Goal: Information Seeking & Learning: Check status

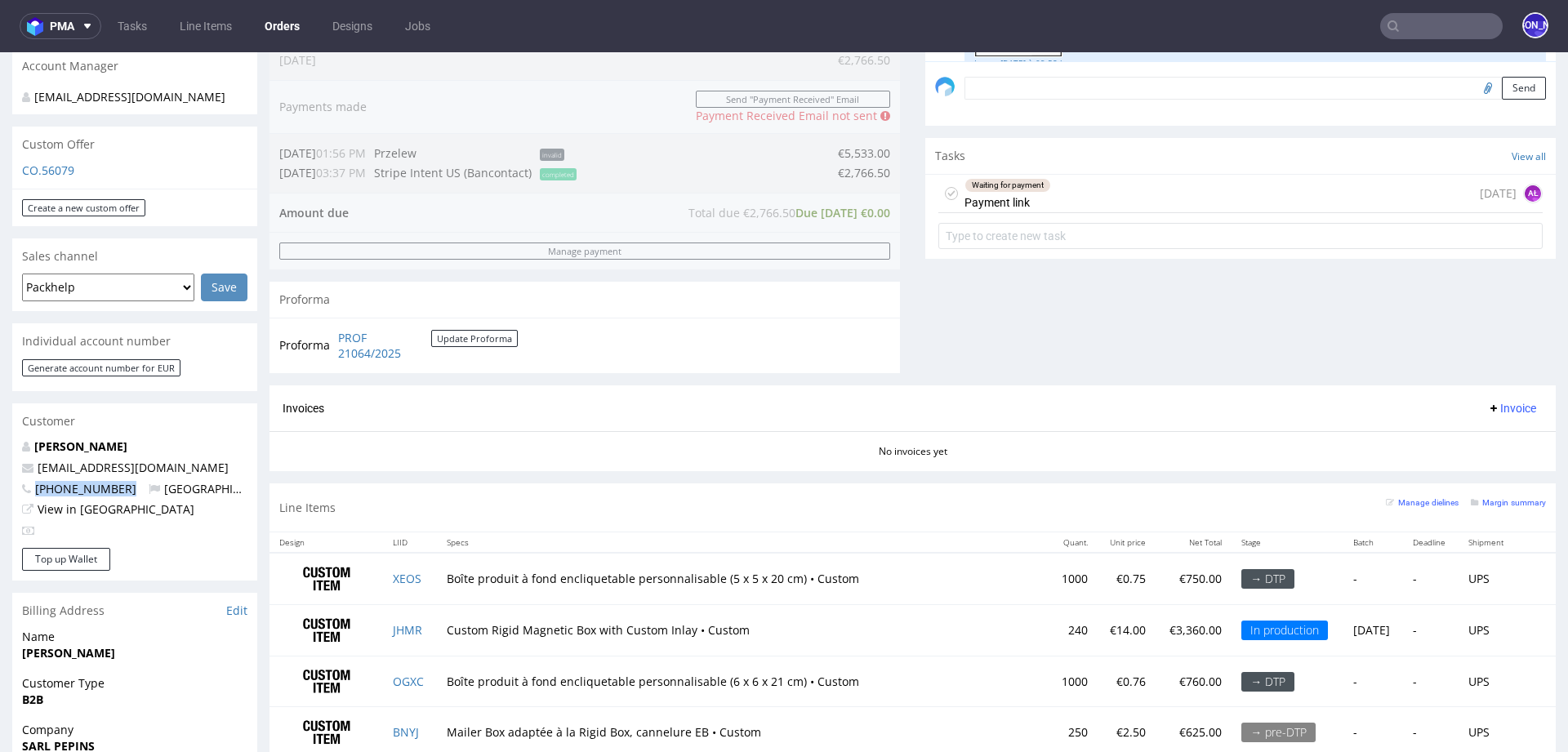
scroll to position [1105, 0]
click at [307, 406] on span "Invoices" at bounding box center [303, 407] width 41 height 13
click at [326, 407] on div "Invoices Invoice" at bounding box center [913, 409] width 1260 height 20
click at [283, 409] on span "Invoices" at bounding box center [303, 407] width 41 height 13
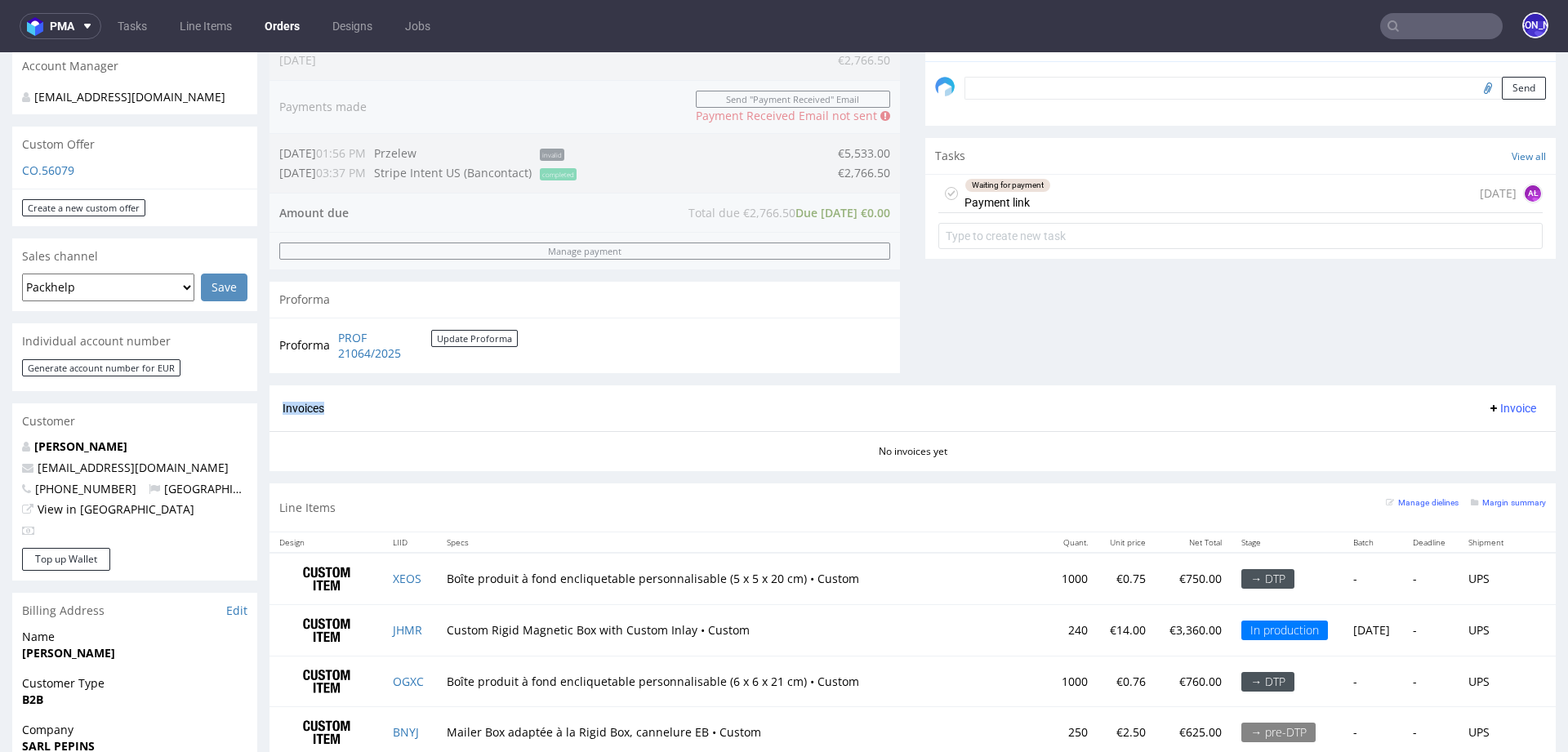
click at [283, 409] on span "Invoices" at bounding box center [303, 407] width 41 height 13
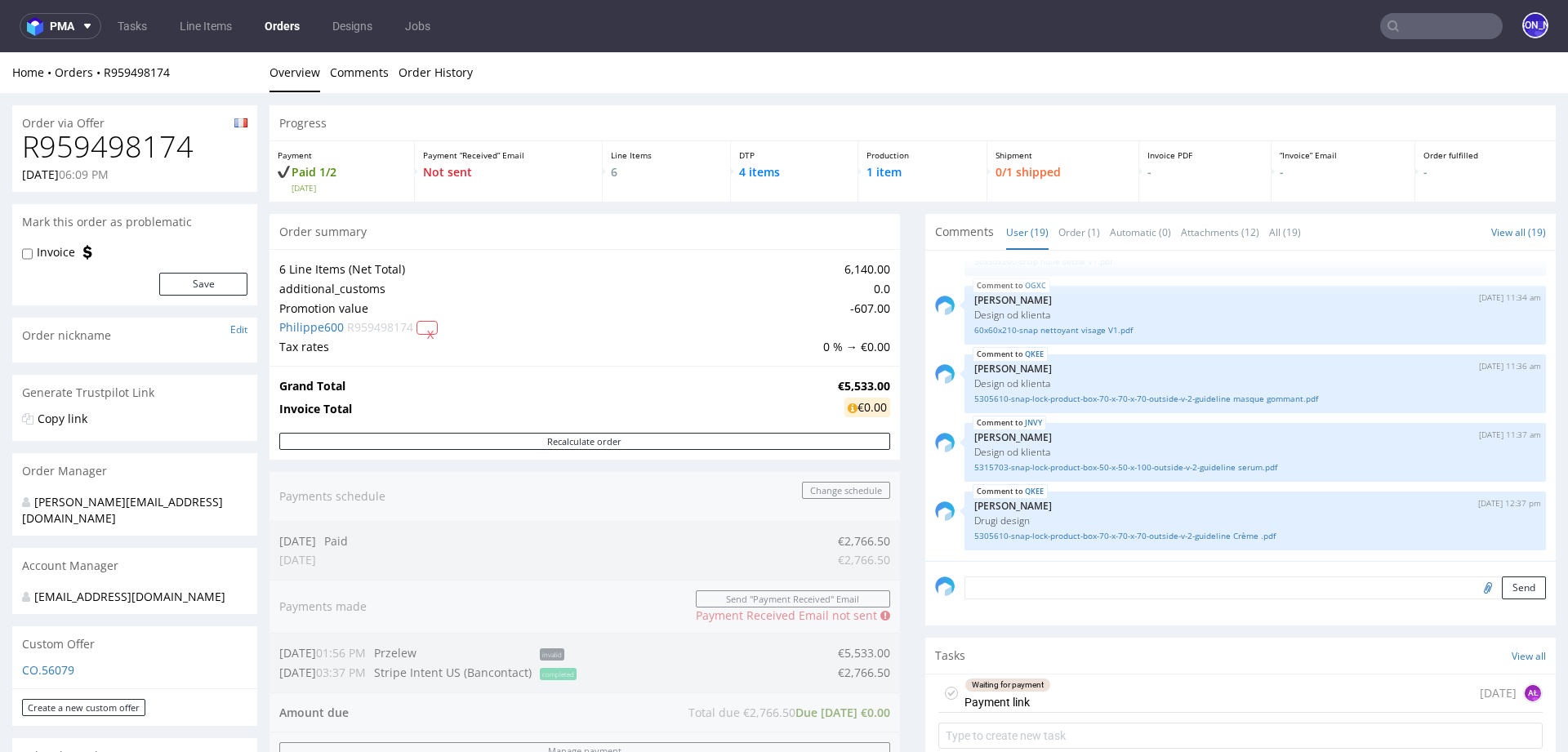
scroll to position [881, 0]
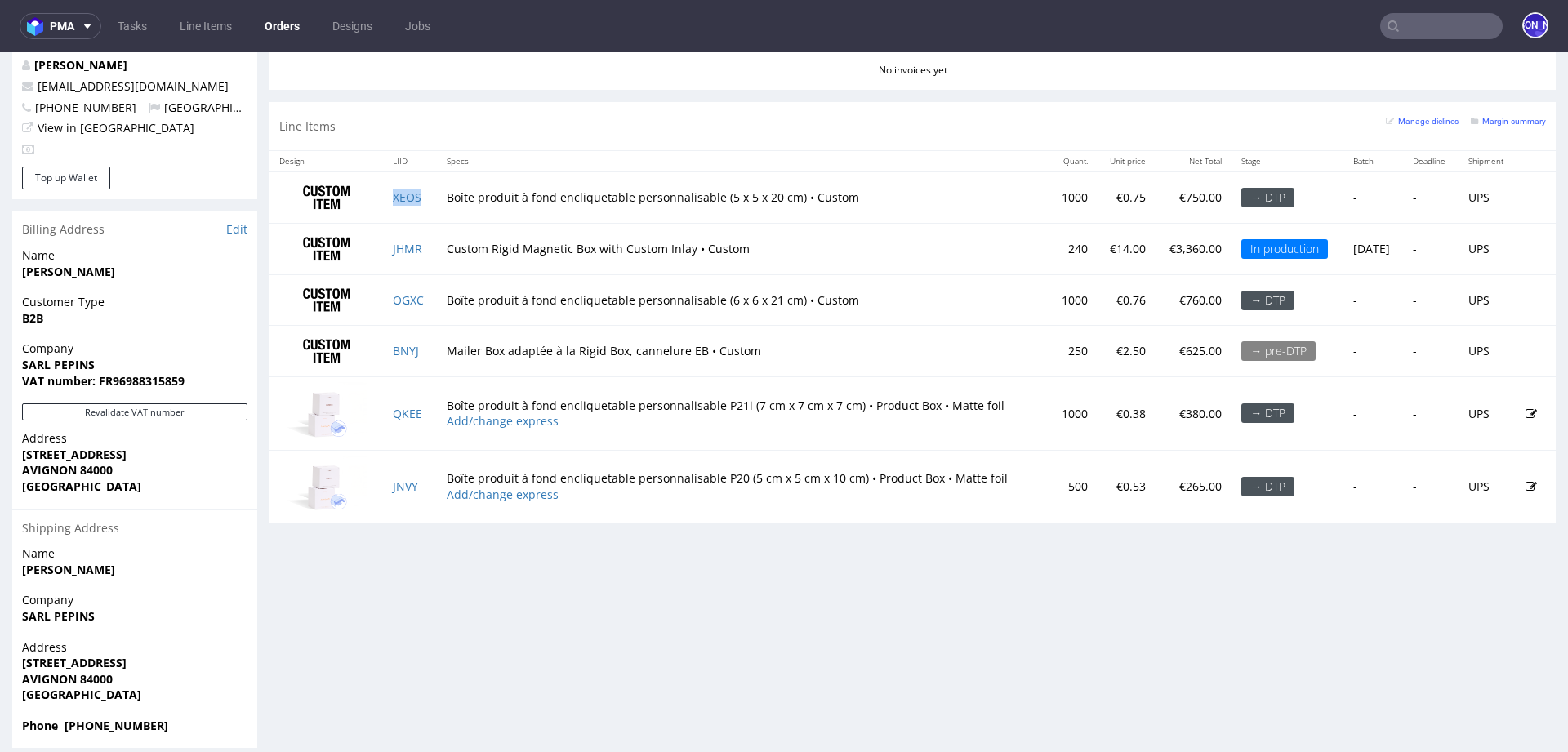
drag, startPoint x: 430, startPoint y: 196, endPoint x: 386, endPoint y: 196, distance: 44.0
click at [386, 196] on td "XEOS" at bounding box center [409, 196] width 53 height 51
drag, startPoint x: 437, startPoint y: 247, endPoint x: 391, endPoint y: 248, distance: 46.0
click at [391, 248] on tr "JHMR Custom Rigid Magnetic Box with Custom Inlay • Custom 240 €14.00 €3,360.00 …" at bounding box center [913, 248] width 1286 height 51
drag, startPoint x: 739, startPoint y: 246, endPoint x: 535, endPoint y: 246, distance: 204.0
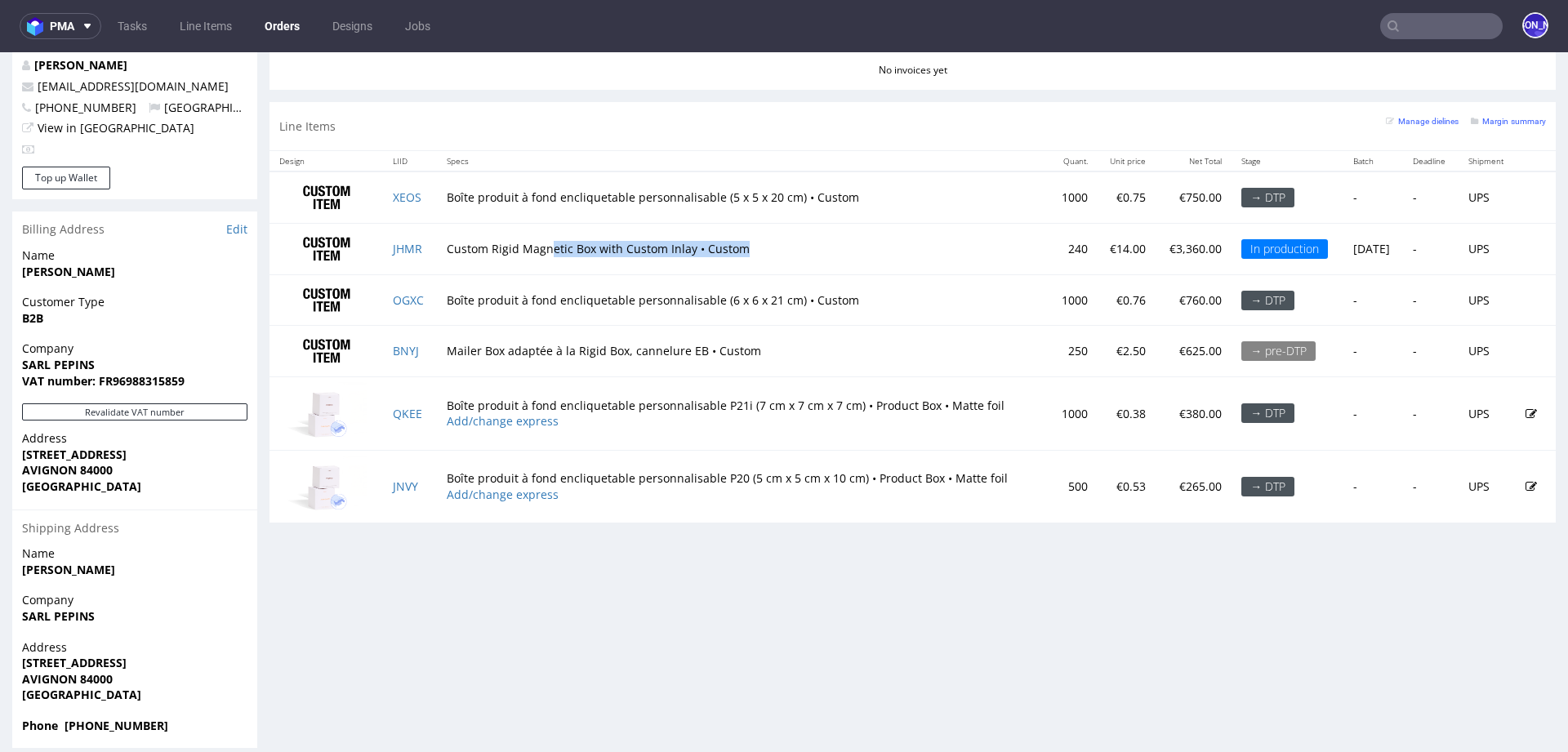
click at [535, 246] on td "Custom Rigid Magnetic Box with Custom Inlay • Custom" at bounding box center [743, 248] width 612 height 51
click at [473, 245] on td "Custom Rigid Magnetic Box with Custom Inlay • Custom" at bounding box center [743, 248] width 612 height 51
click at [494, 248] on td "Custom Rigid Magnetic Box with Custom Inlay • Custom" at bounding box center [743, 248] width 612 height 51
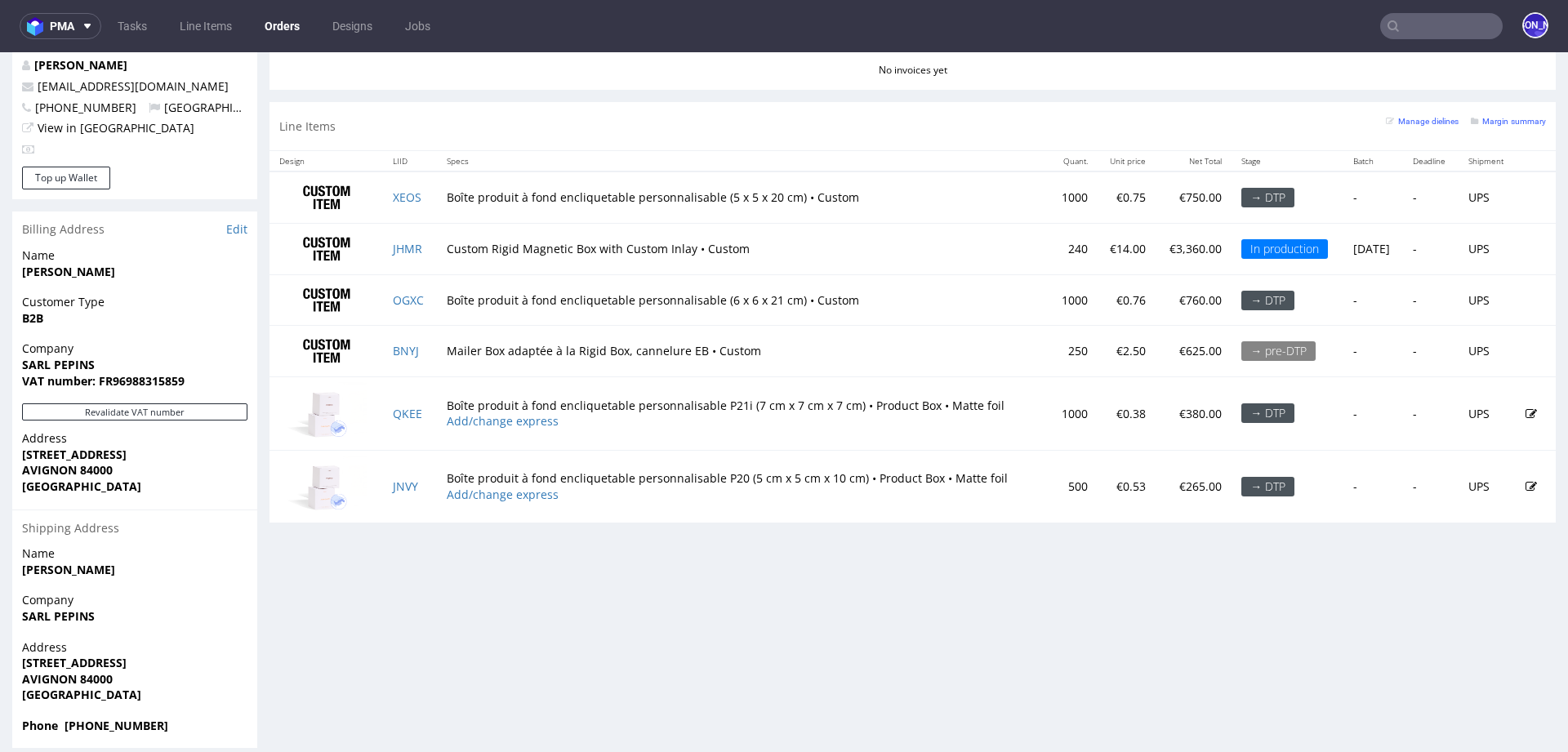
click at [531, 244] on td "Custom Rigid Magnetic Box with Custom Inlay • Custom" at bounding box center [743, 248] width 612 height 51
click at [538, 193] on td "Boîte produit à fond encliquetable personnalisable (5 x 5 x 20 cm) • Custom" at bounding box center [743, 196] width 612 height 51
click at [574, 200] on td "Boîte produit à fond encliquetable personnalisable (5 x 5 x 20 cm) • Custom" at bounding box center [743, 196] width 612 height 51
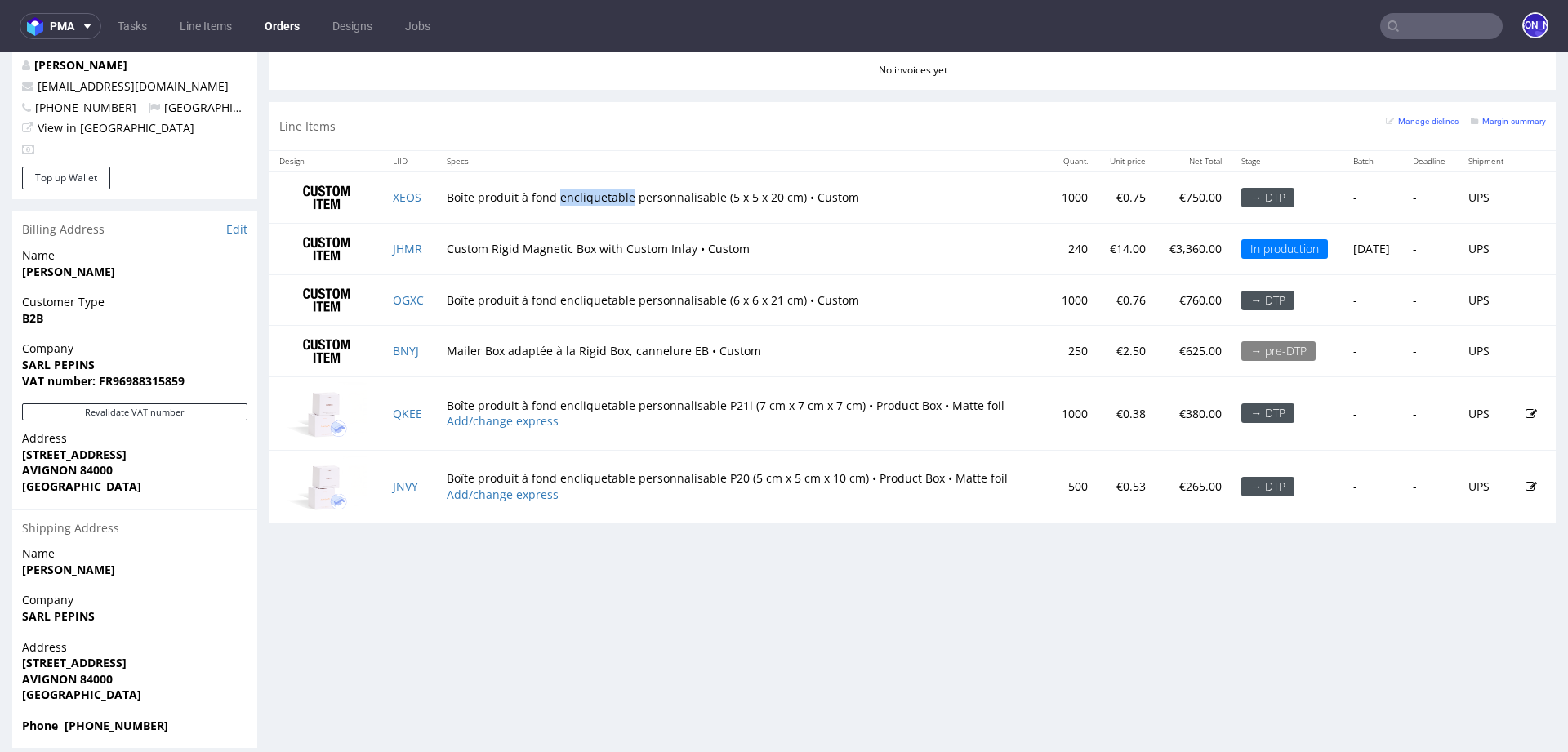
click at [574, 200] on td "Boîte produit à fond encliquetable personnalisable (5 x 5 x 20 cm) • Custom" at bounding box center [743, 196] width 612 height 51
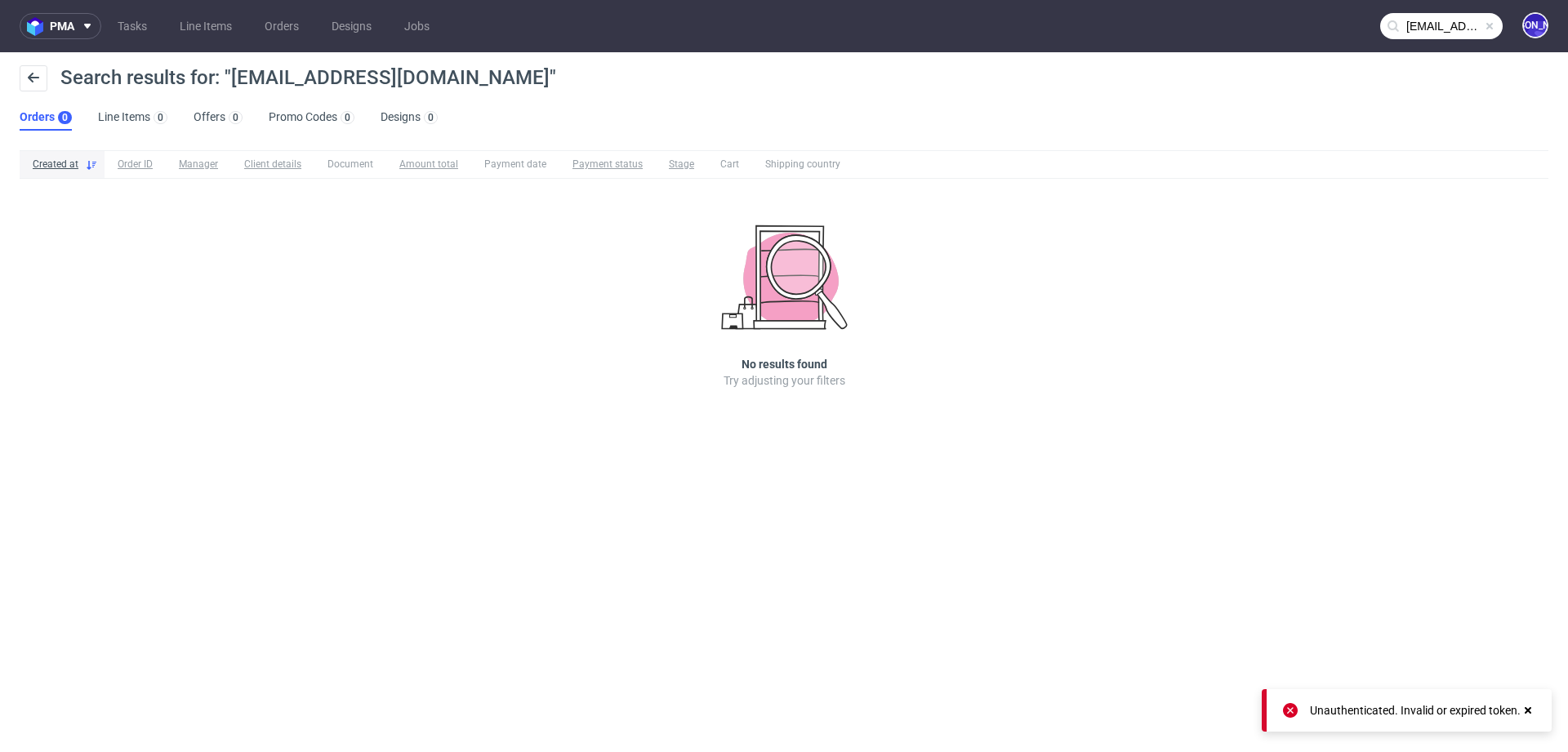
click at [1420, 19] on input "badr.machghoul@bamdigi.com" at bounding box center [1441, 25] width 122 height 26
click at [1429, 26] on input "badr.machghoul@bamdigi.com" at bounding box center [1441, 25] width 122 height 26
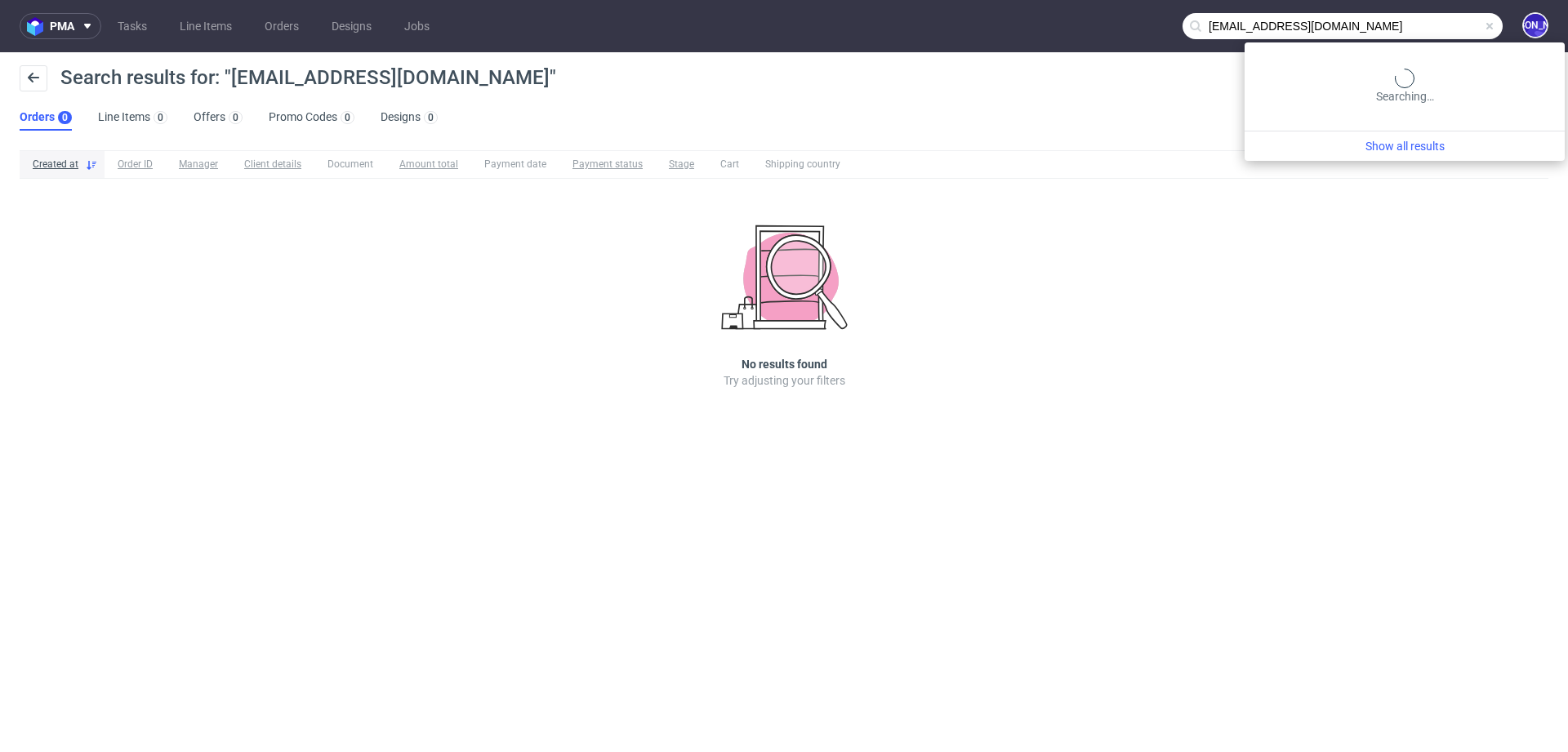
click at [1429, 26] on input "badr.machghoul@bamdigi.com" at bounding box center [1343, 25] width 321 height 26
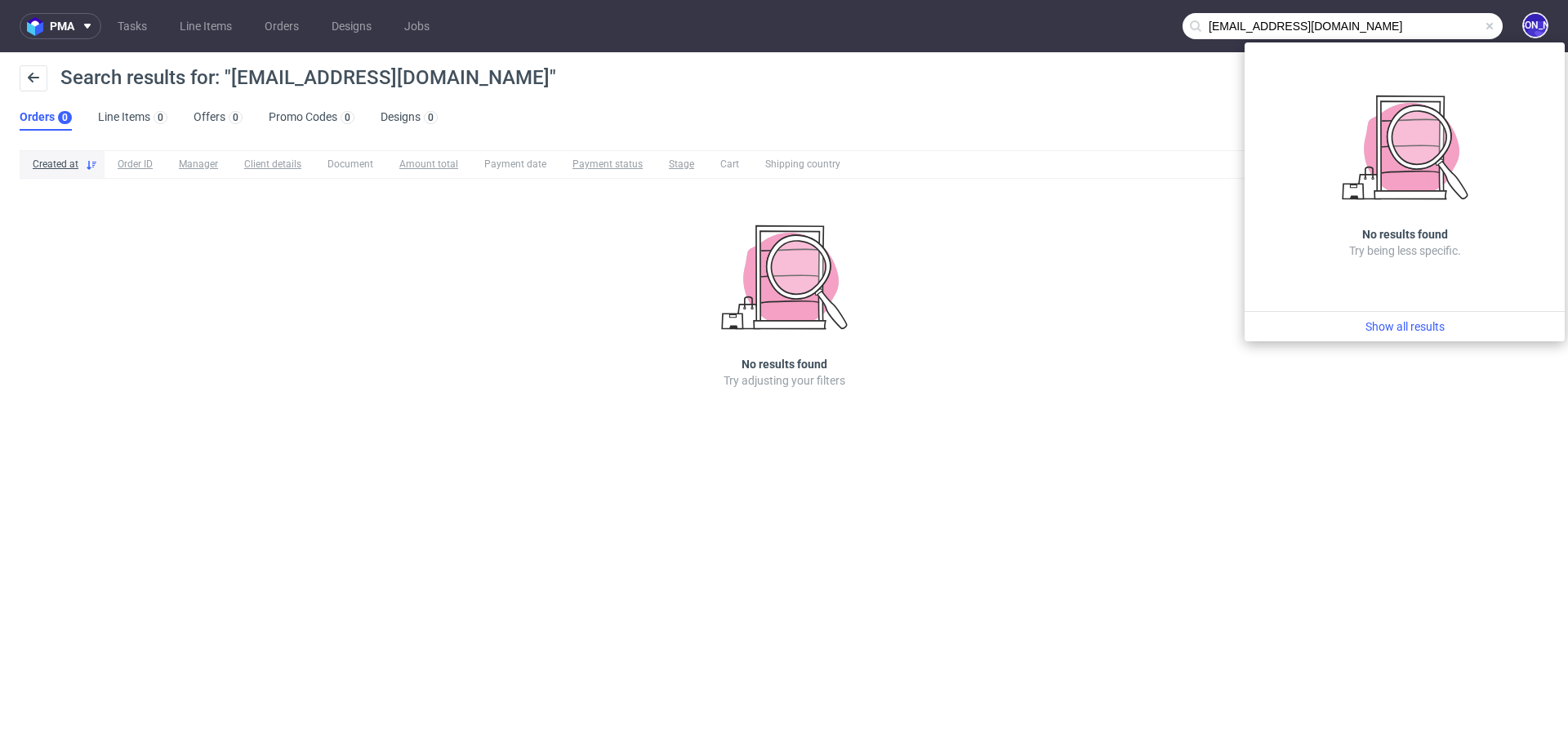
paste input "mdigi"
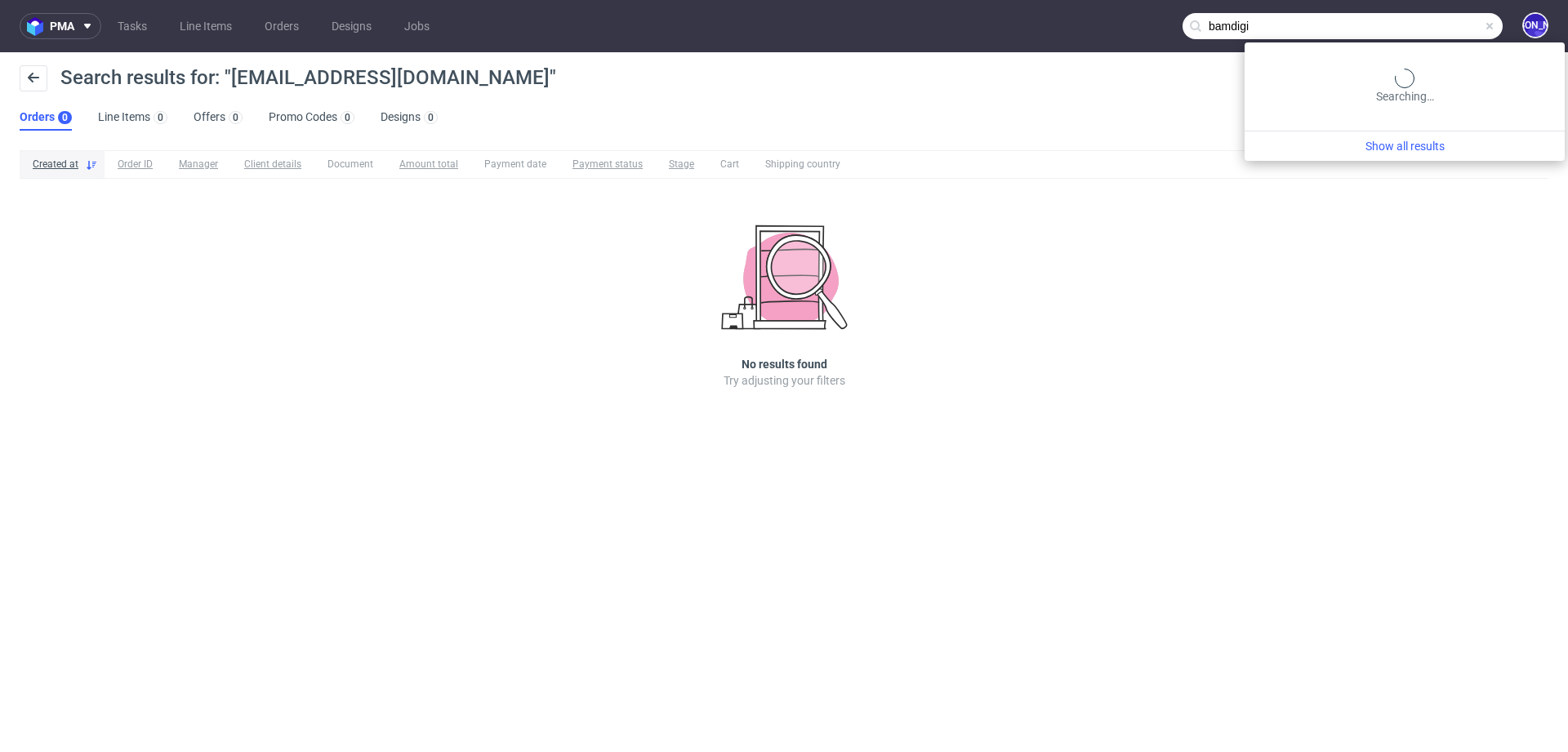
type input "bamdigi"
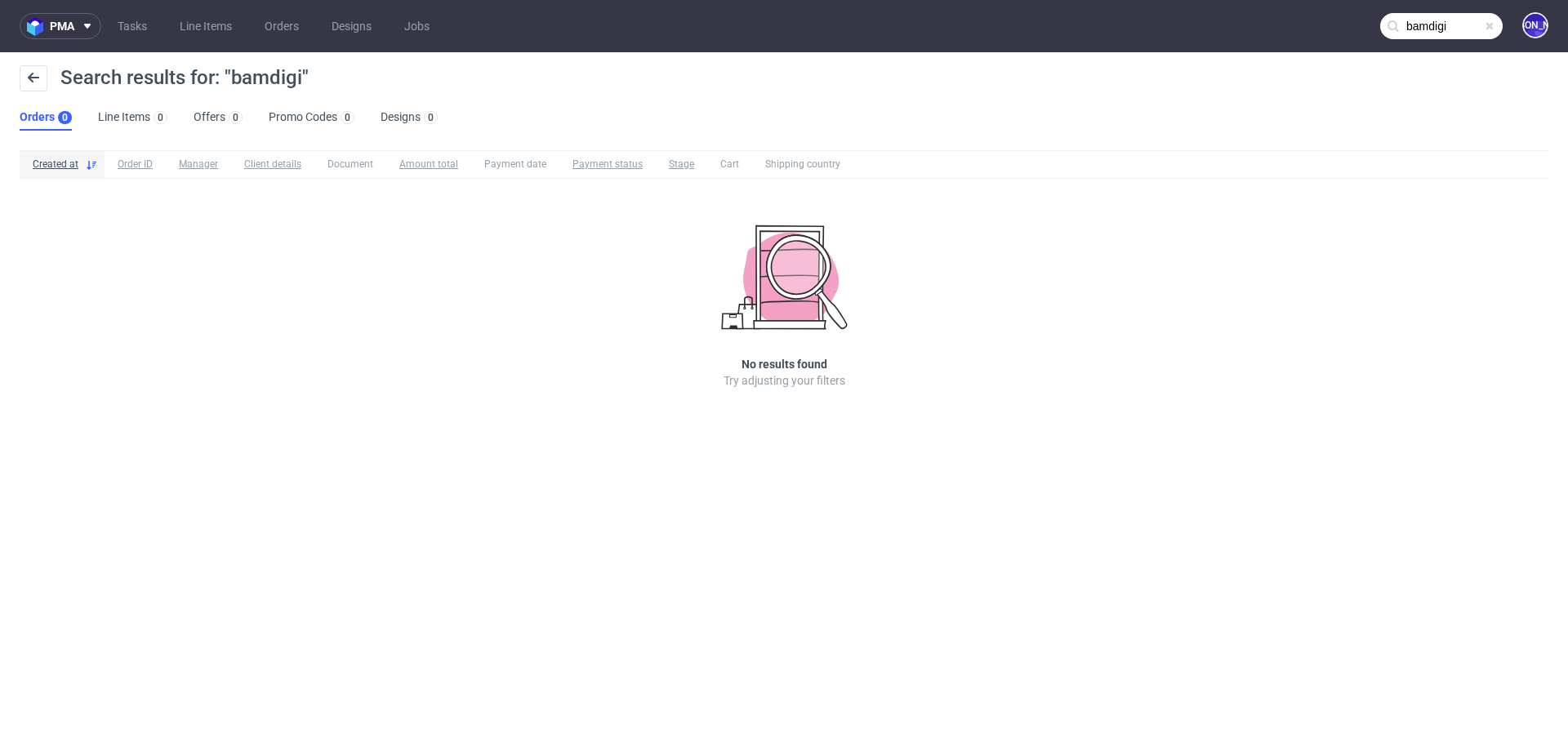
drag, startPoint x: 1459, startPoint y: 22, endPoint x: 1280, endPoint y: 22, distance: 179.0
click at [1381, 22] on input "bamdigi" at bounding box center [1441, 25] width 122 height 26
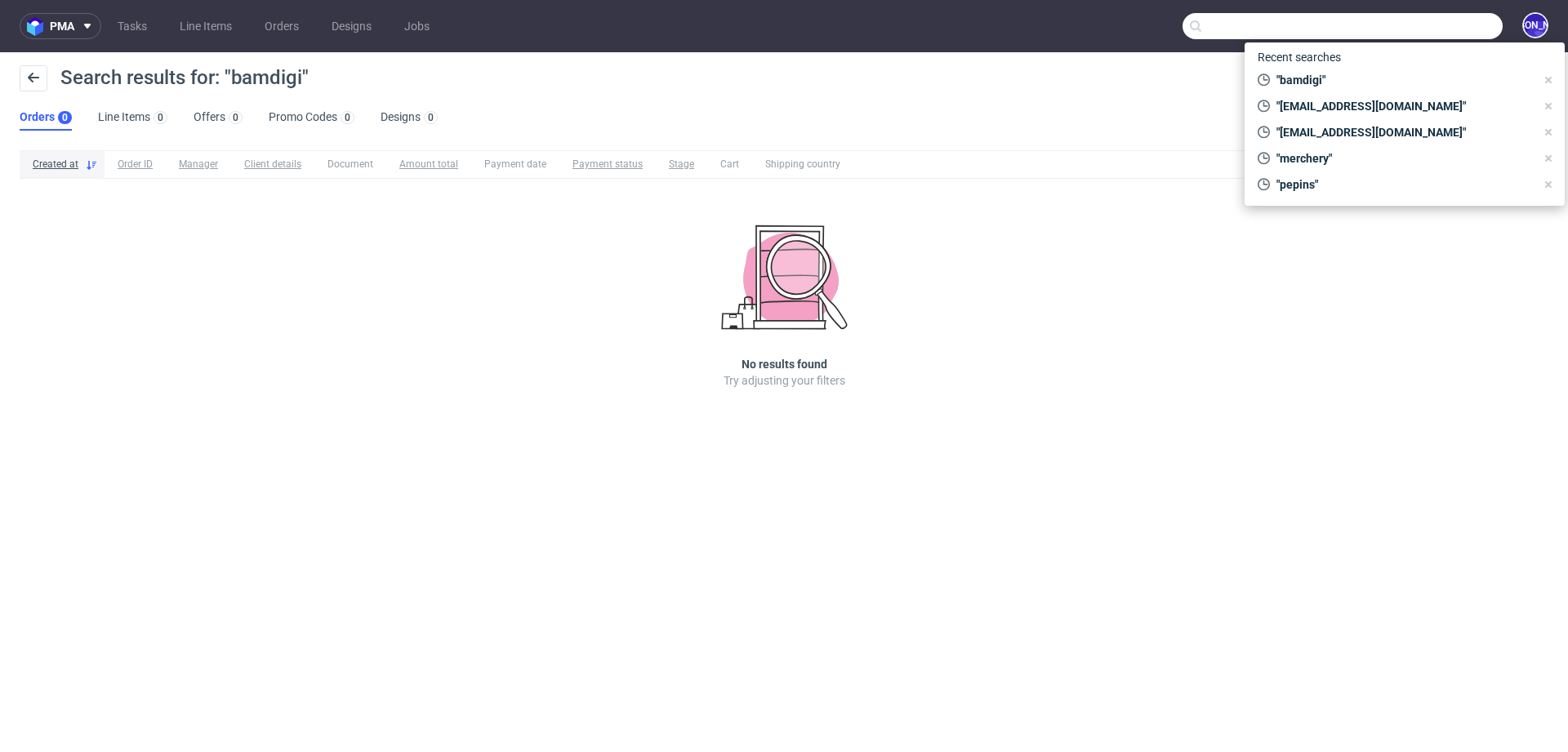
paste input "bamdigi"
type input "bamdigi"
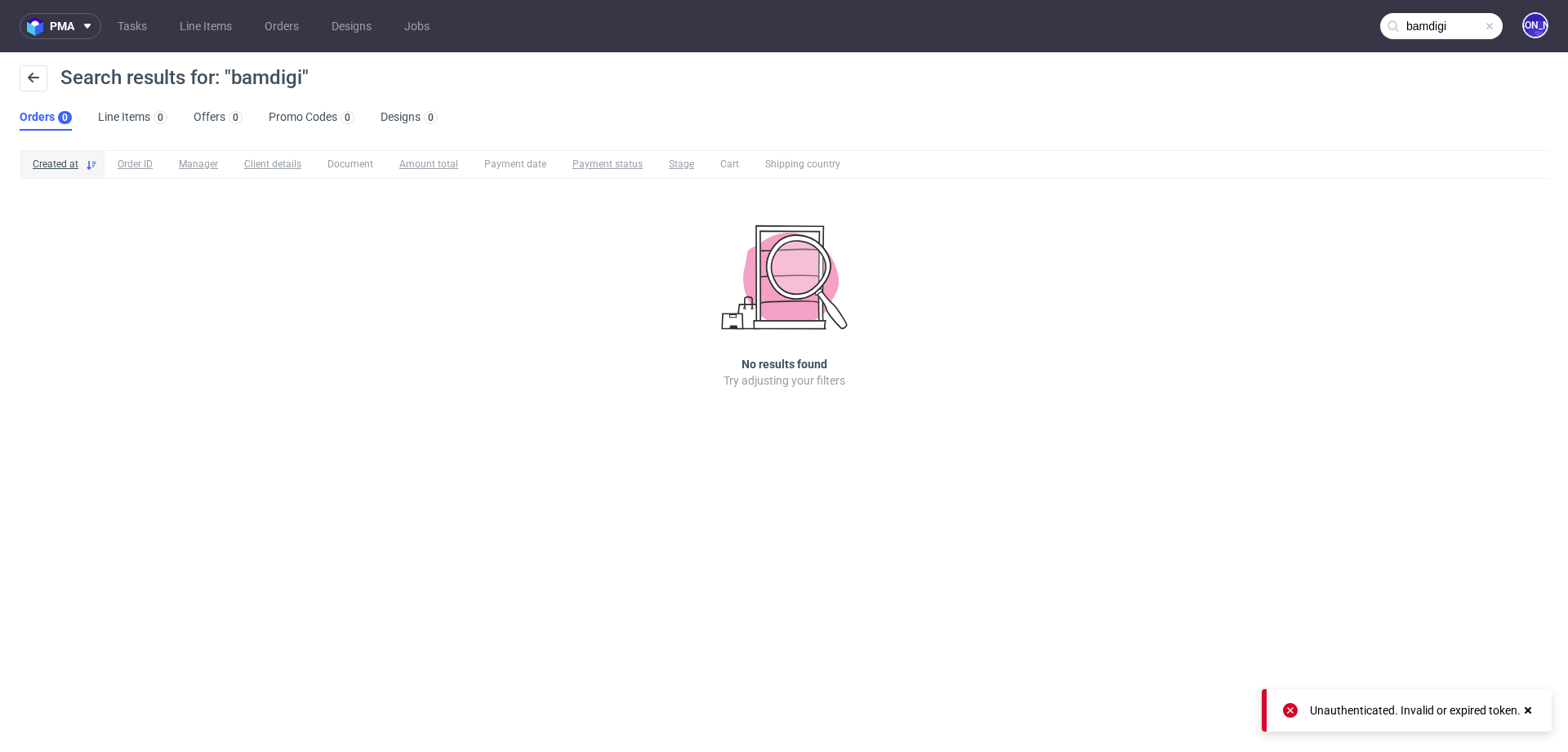
click at [285, 39] on nav "pma Tasks Line Items Orders Designs Jobs bamdigi JO" at bounding box center [784, 26] width 1568 height 52
click at [283, 31] on link "Orders" at bounding box center [282, 25] width 54 height 26
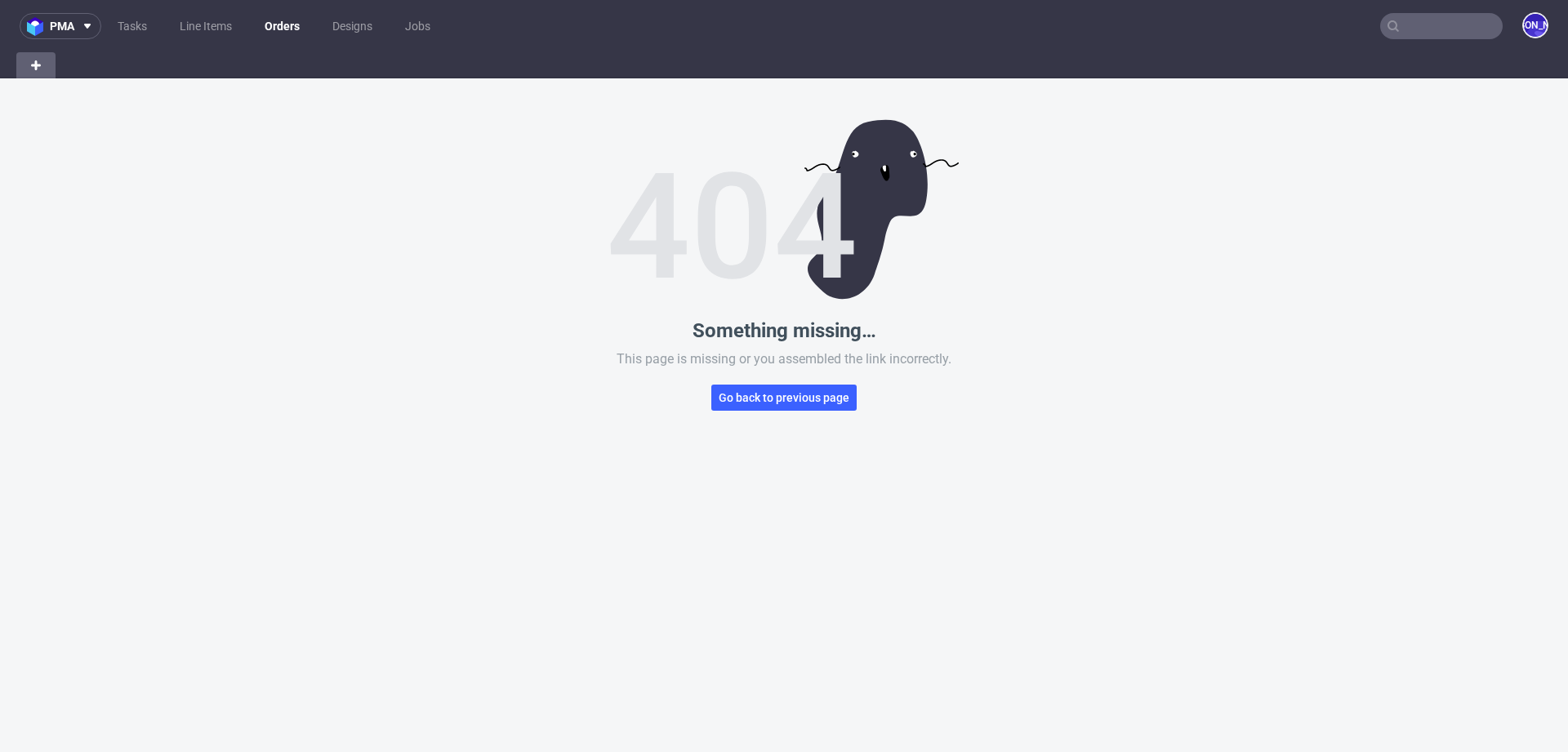
click at [1416, 24] on input "text" at bounding box center [1441, 25] width 122 height 26
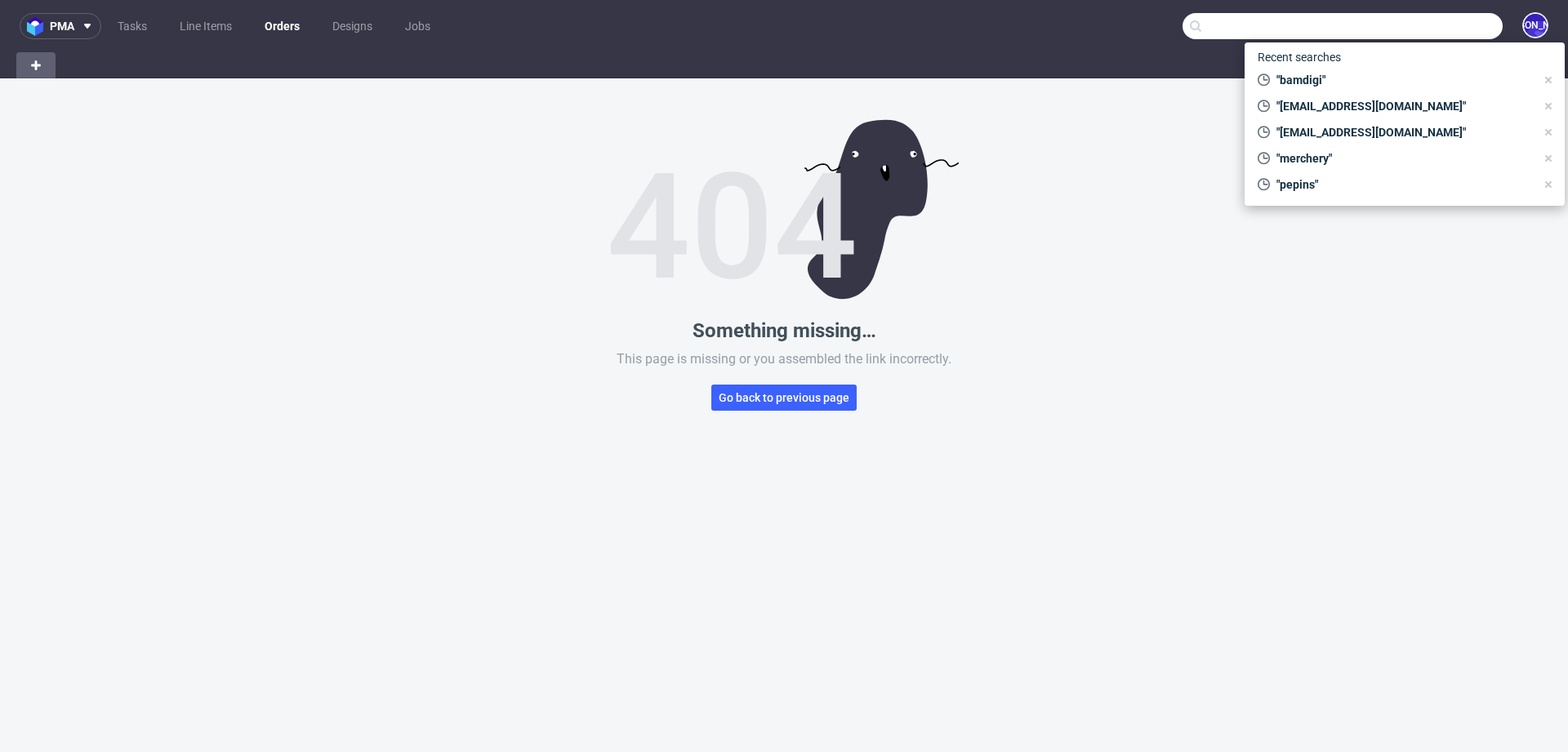
click at [1188, 27] on input "text" at bounding box center [1343, 25] width 321 height 26
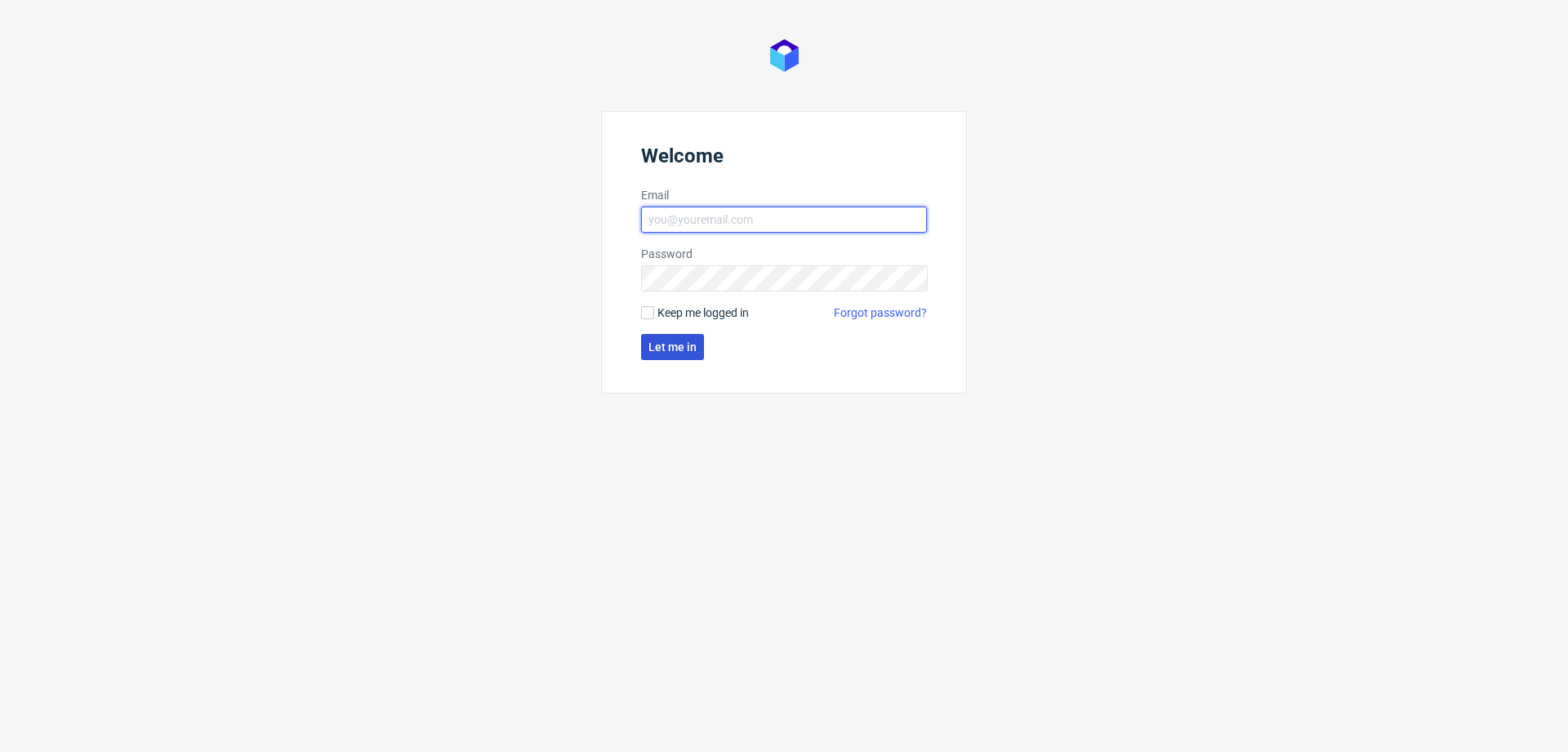
type input "[EMAIL_ADDRESS][DOMAIN_NAME]"
click at [691, 346] on span "Let me in" at bounding box center [672, 347] width 48 height 12
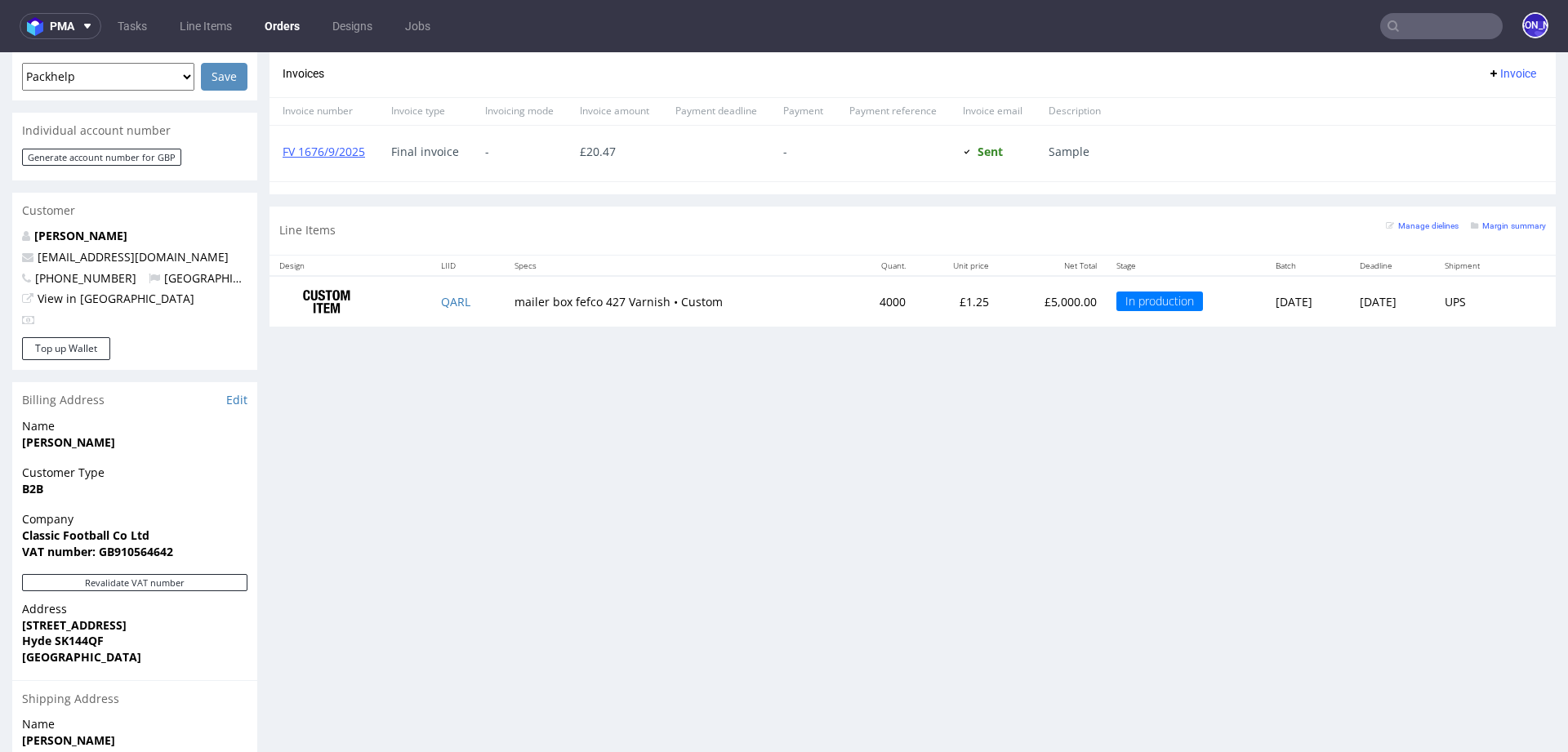
scroll to position [713, 0]
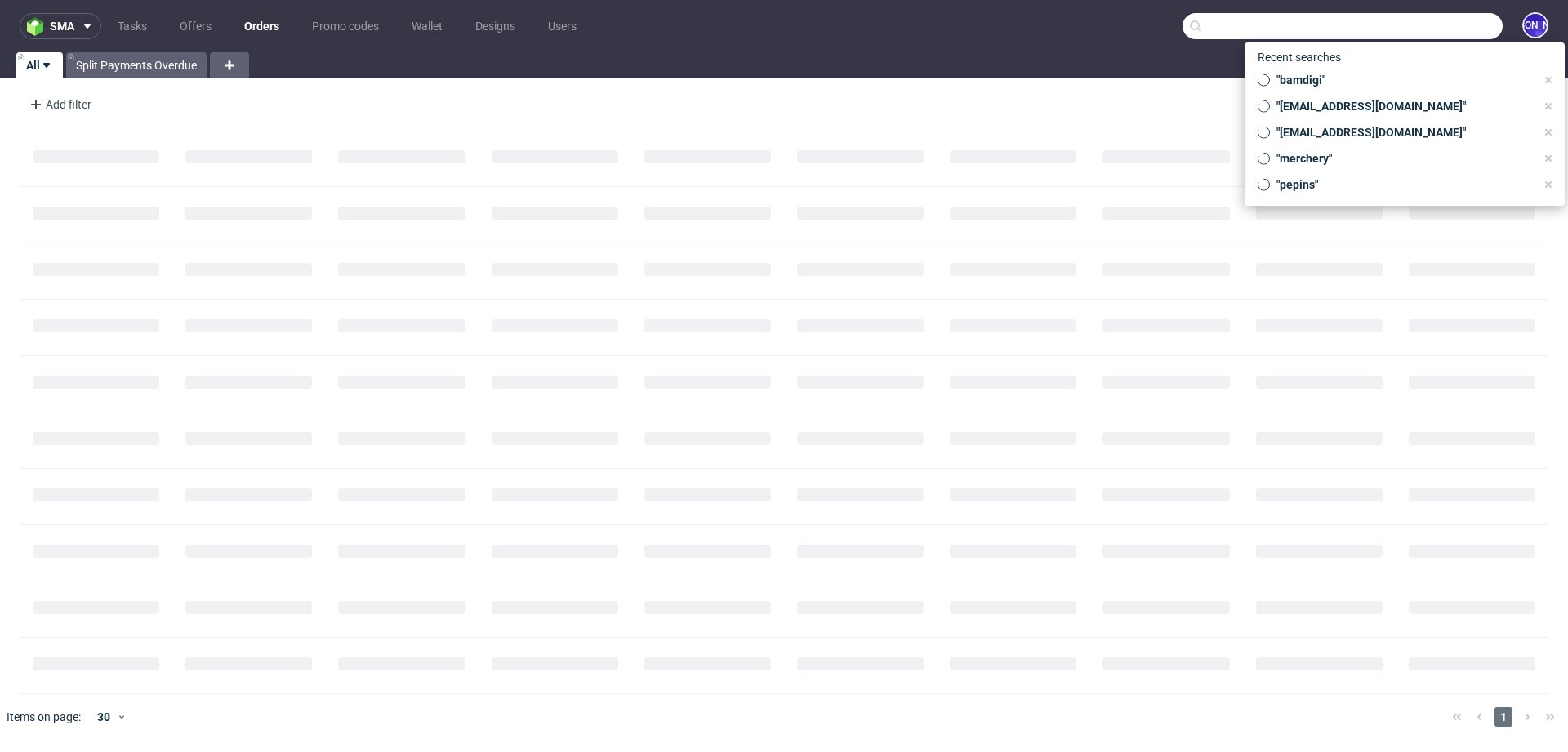
click at [1413, 33] on input "text" at bounding box center [1343, 25] width 321 height 26
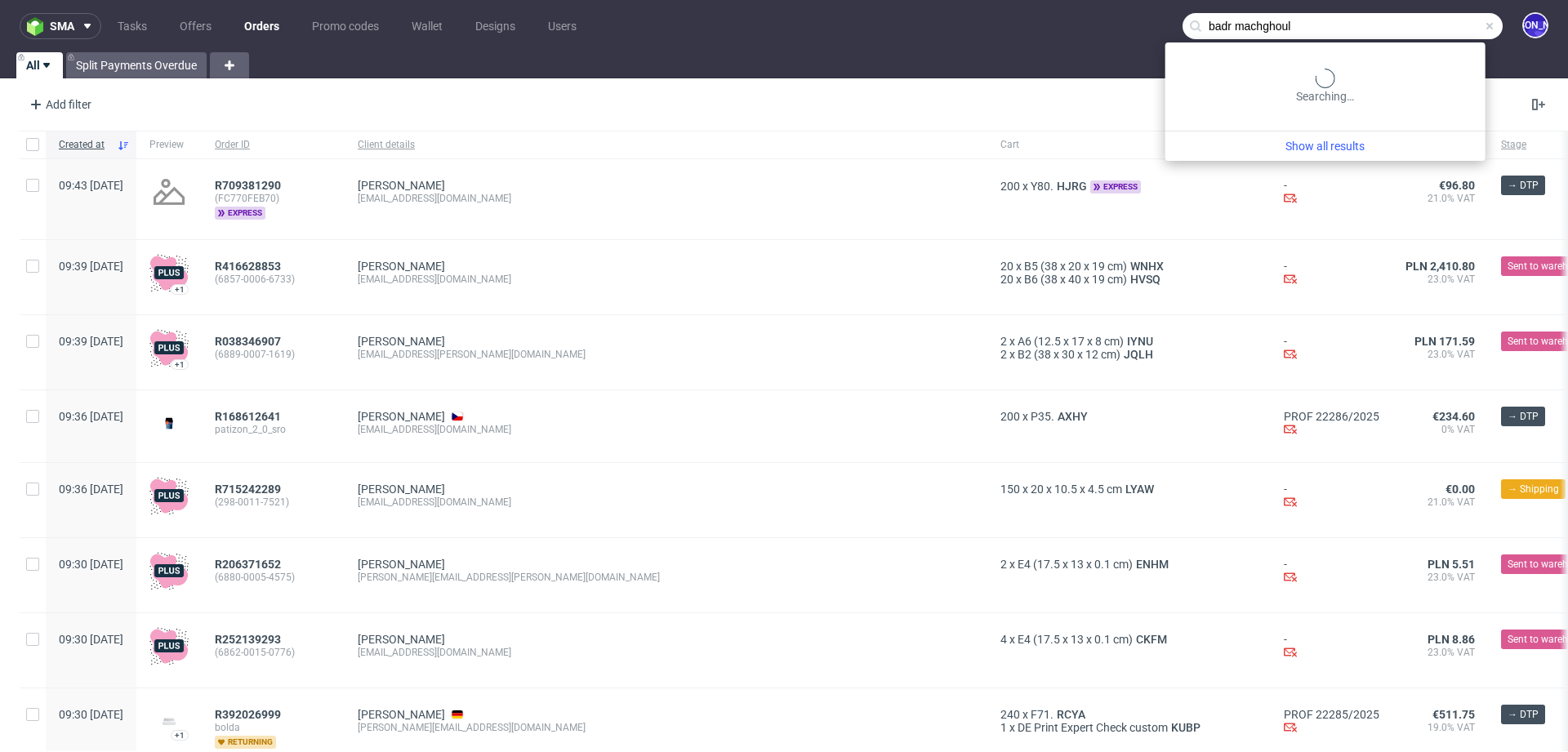
type input "badr machghoul"
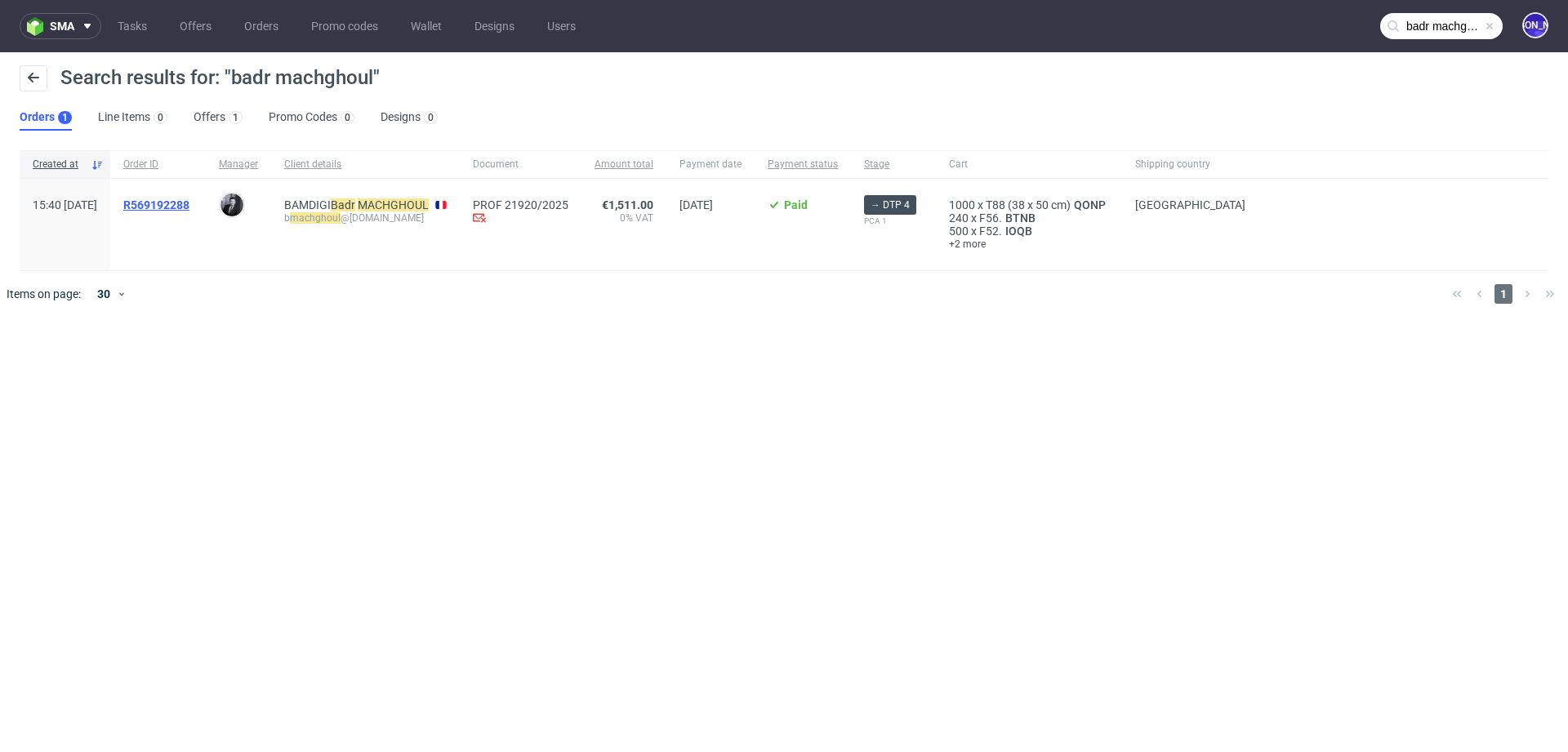
click at [190, 205] on span "R569192288" at bounding box center [156, 204] width 66 height 13
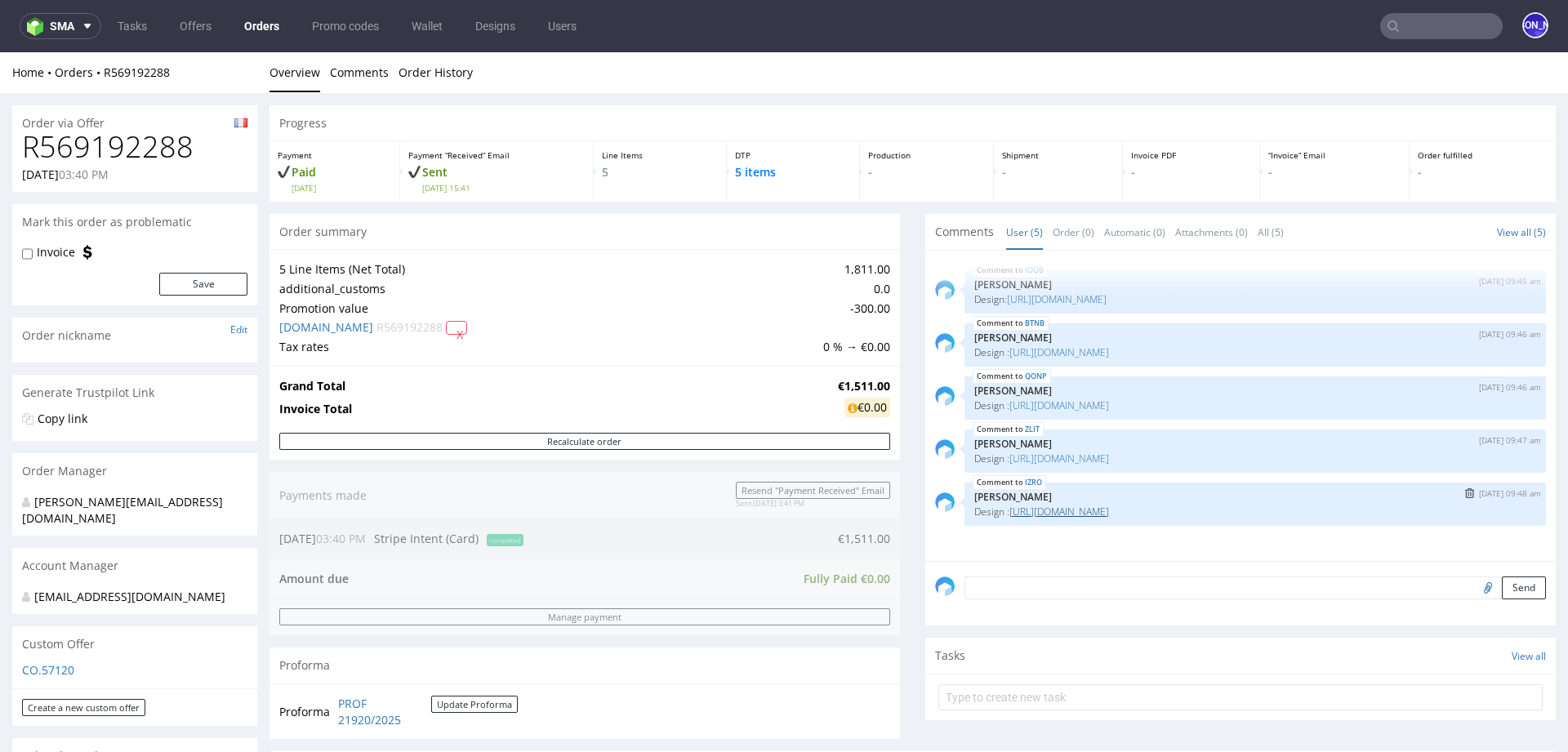
click at [1059, 506] on link "https://packhelp.fr/editor/design/2269997" at bounding box center [1059, 512] width 100 height 13
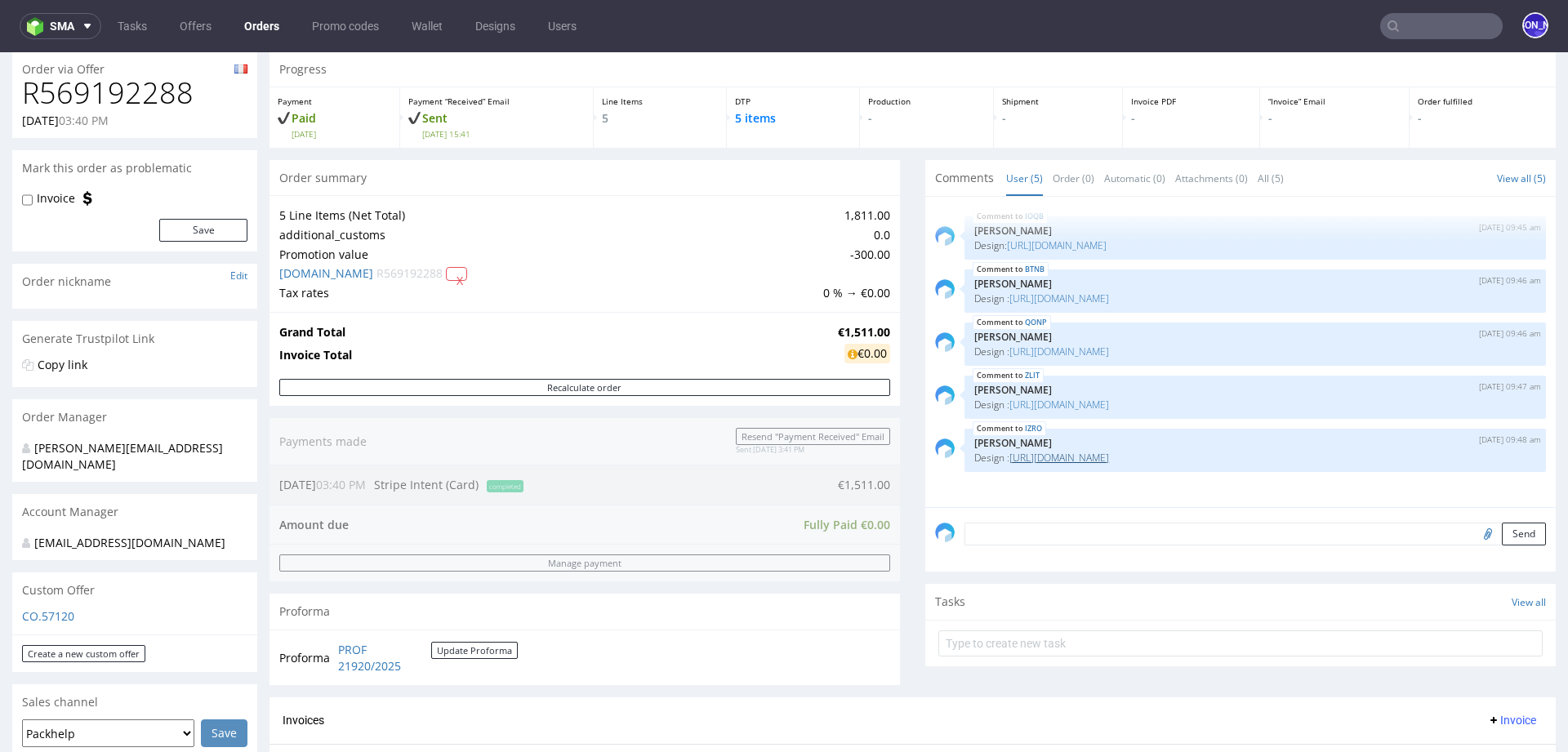
scroll to position [38, 0]
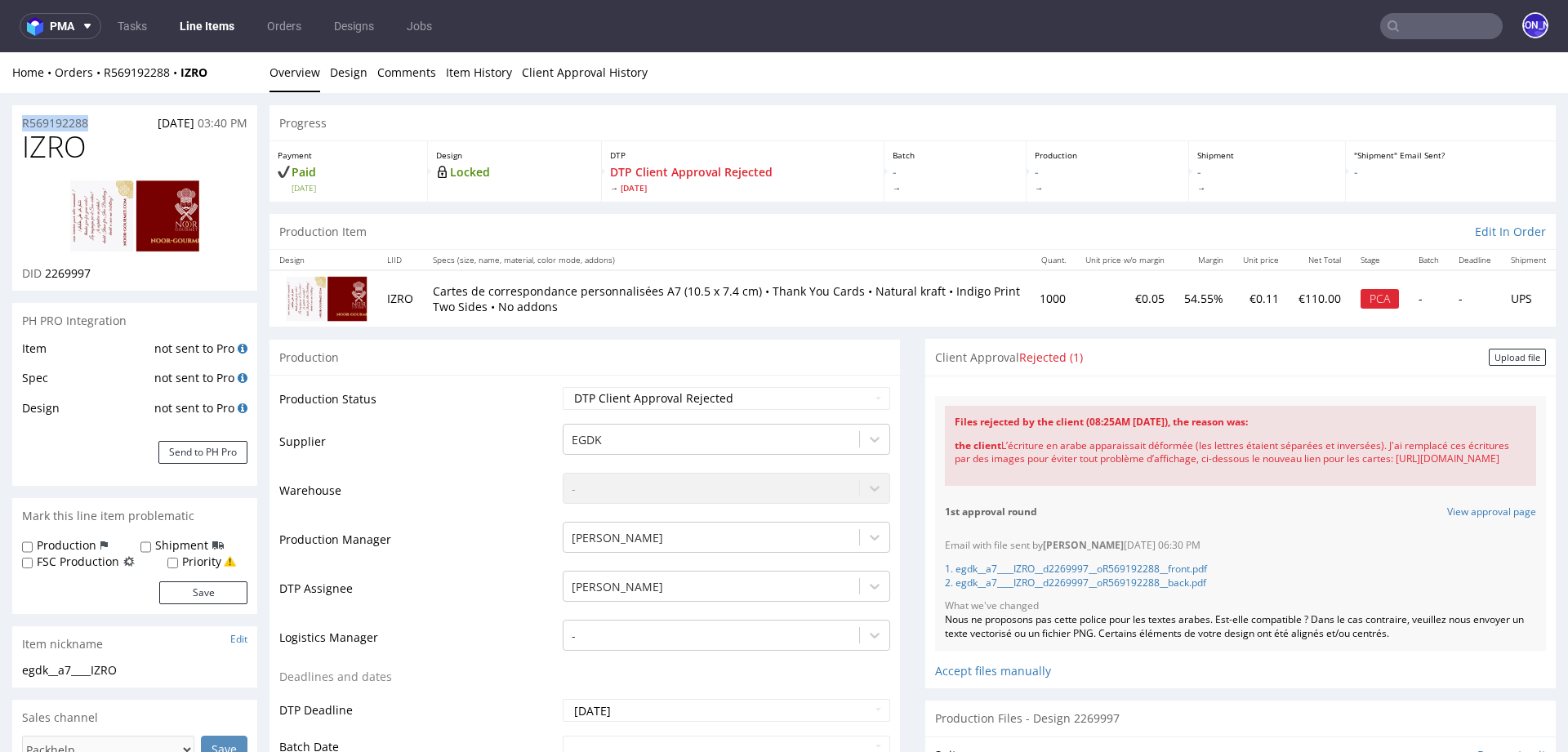
drag, startPoint x: 110, startPoint y: 124, endPoint x: 19, endPoint y: 123, distance: 91.0
click at [19, 123] on div "R569192288 10.10.2025 03:40 PM" at bounding box center [135, 118] width 245 height 26
copy p "R569192288"
drag, startPoint x: 227, startPoint y: 68, endPoint x: 101, endPoint y: 67, distance: 126.0
click at [101, 67] on div "Home Orders R569192288 IZRO" at bounding box center [135, 73] width 245 height 16
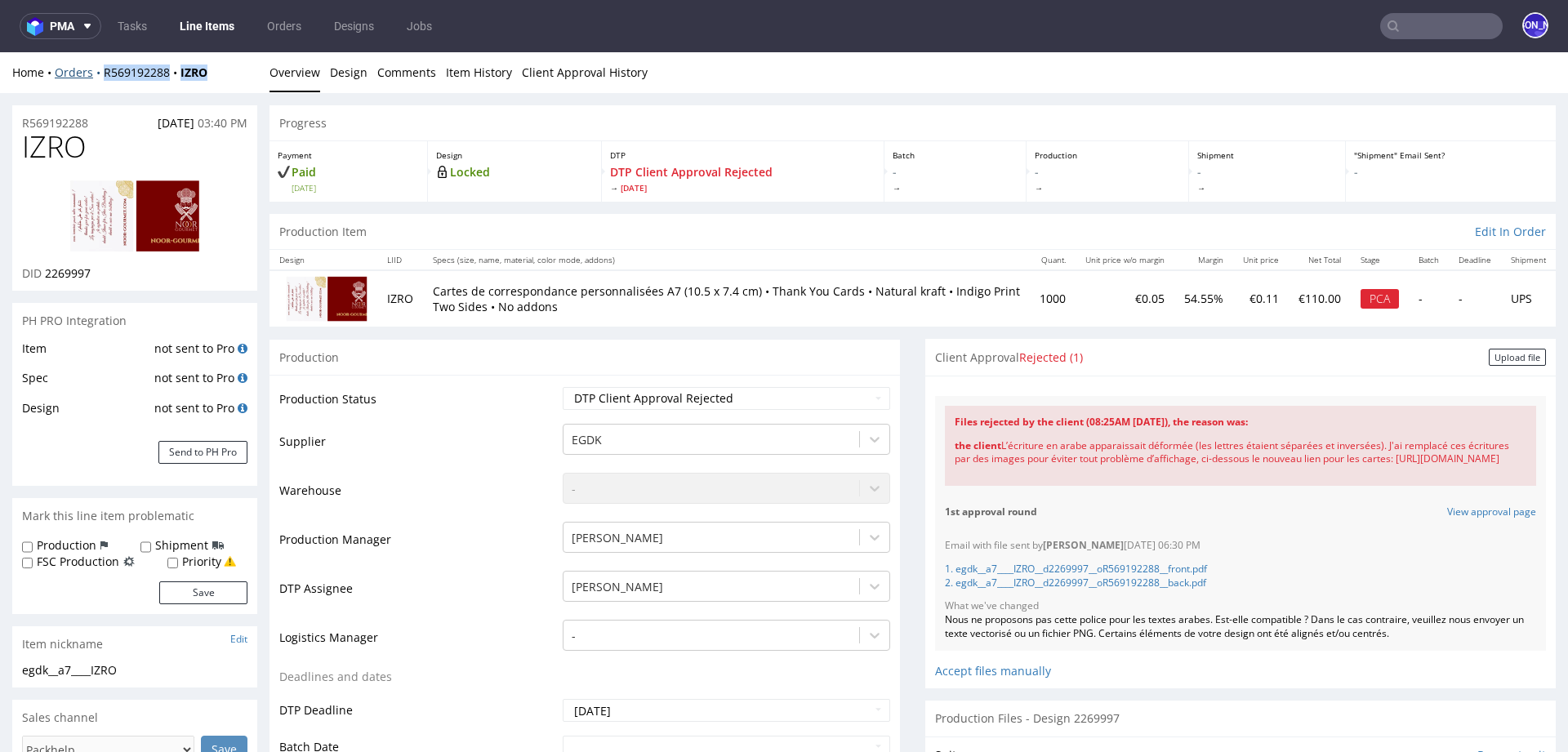
copy div "R569192288 IZRO"
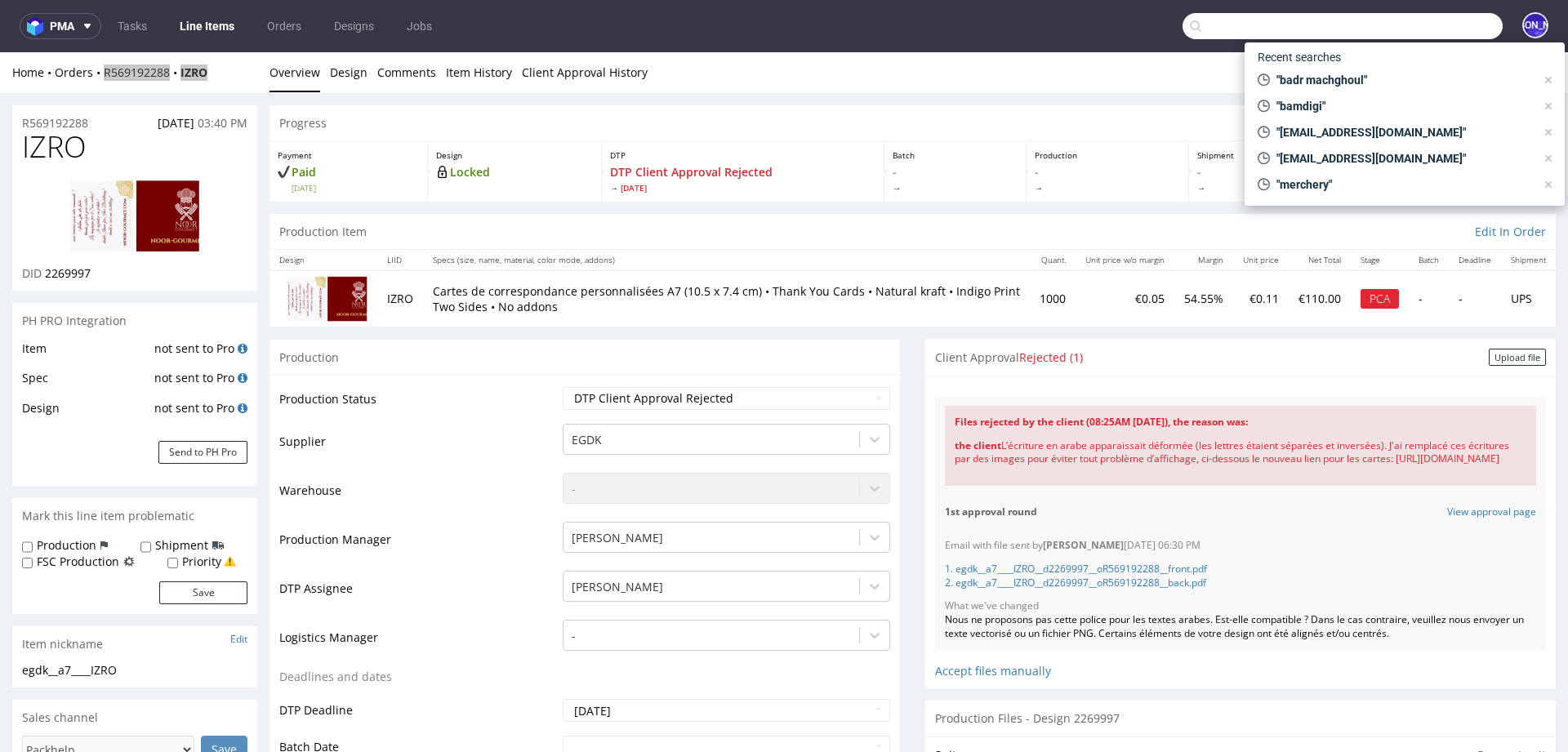
click at [1450, 14] on input "text" at bounding box center [1343, 25] width 321 height 26
paste input "FV 5/10/2025/SI"
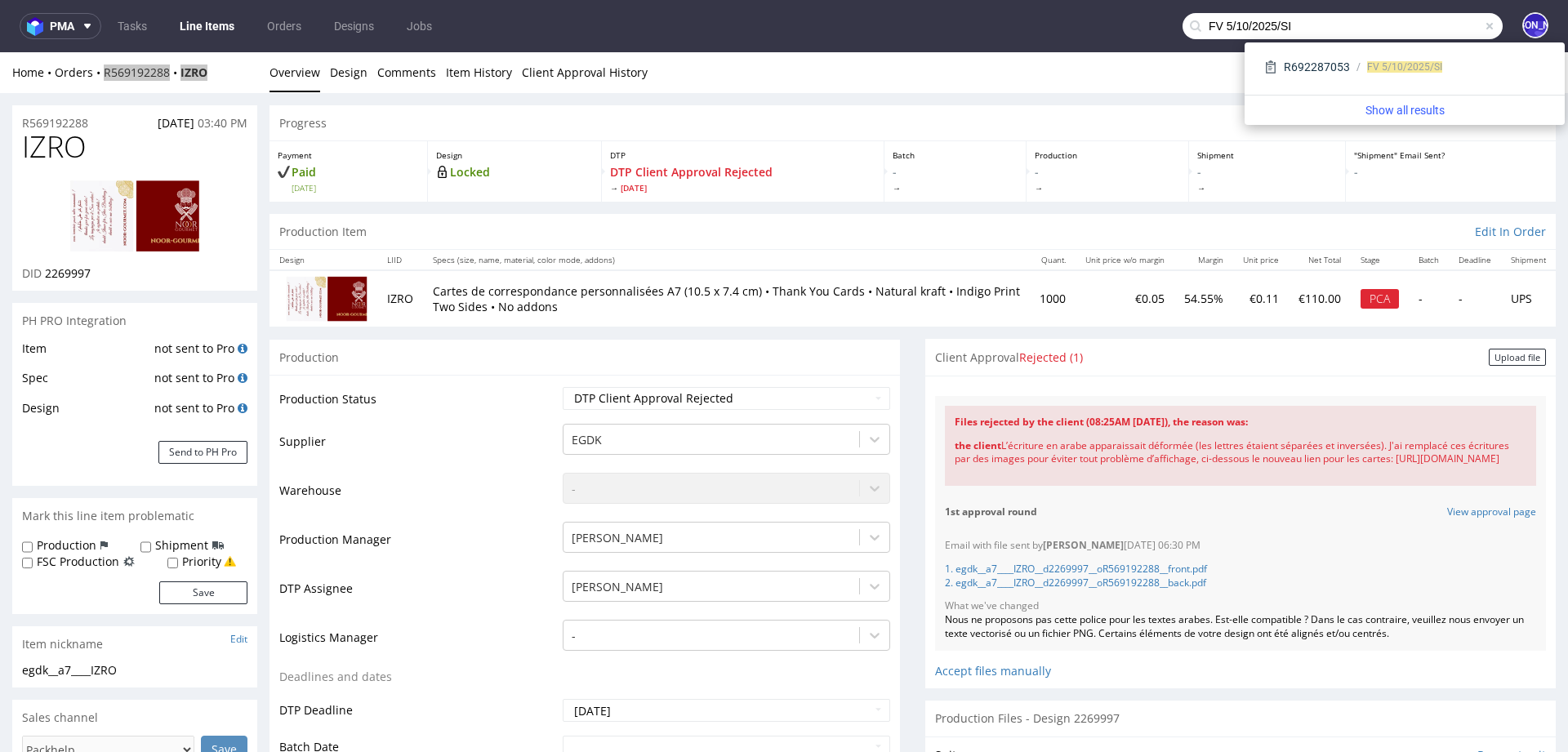
type input "FV 5/10/2025/SI"
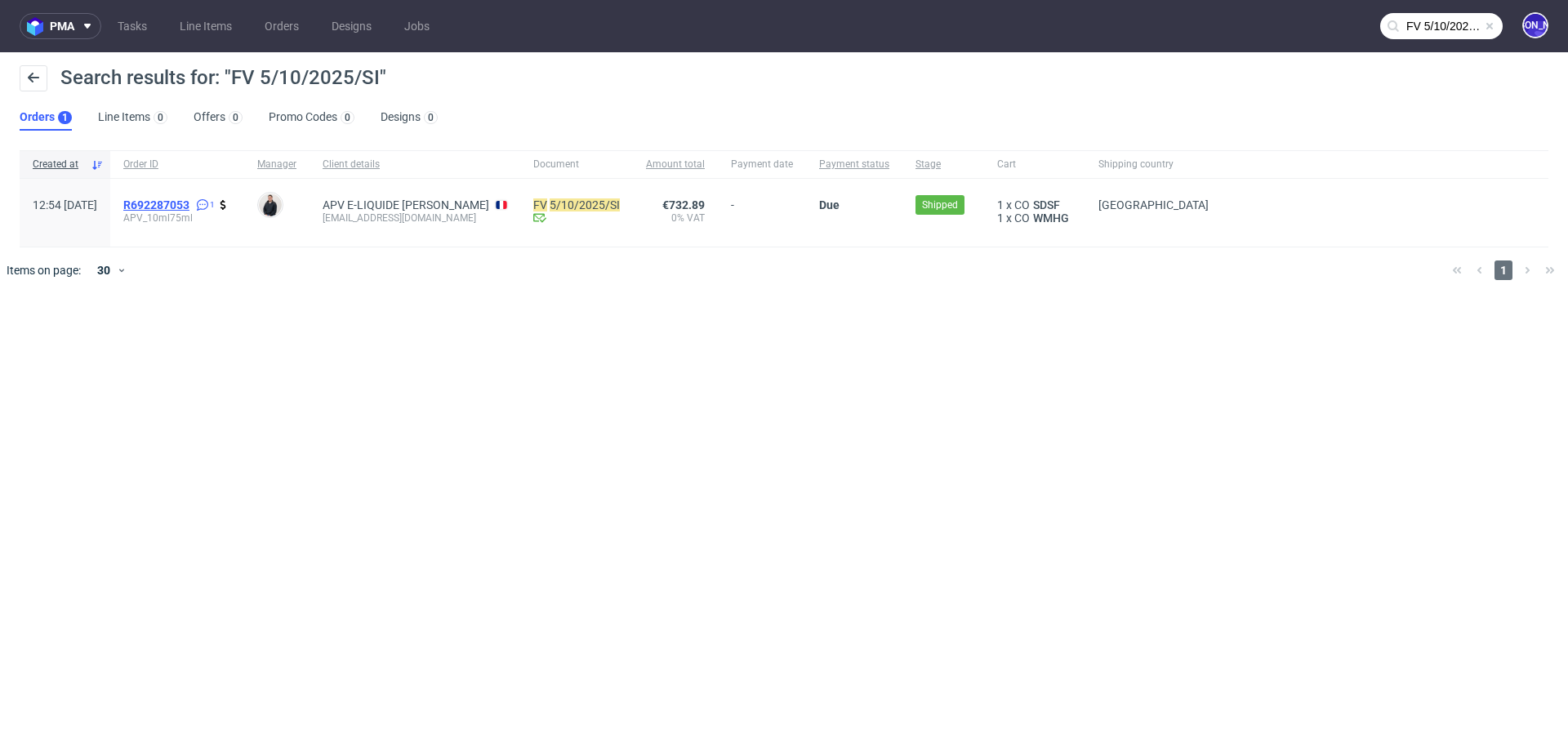
click at [190, 203] on span "R692287053" at bounding box center [156, 204] width 66 height 13
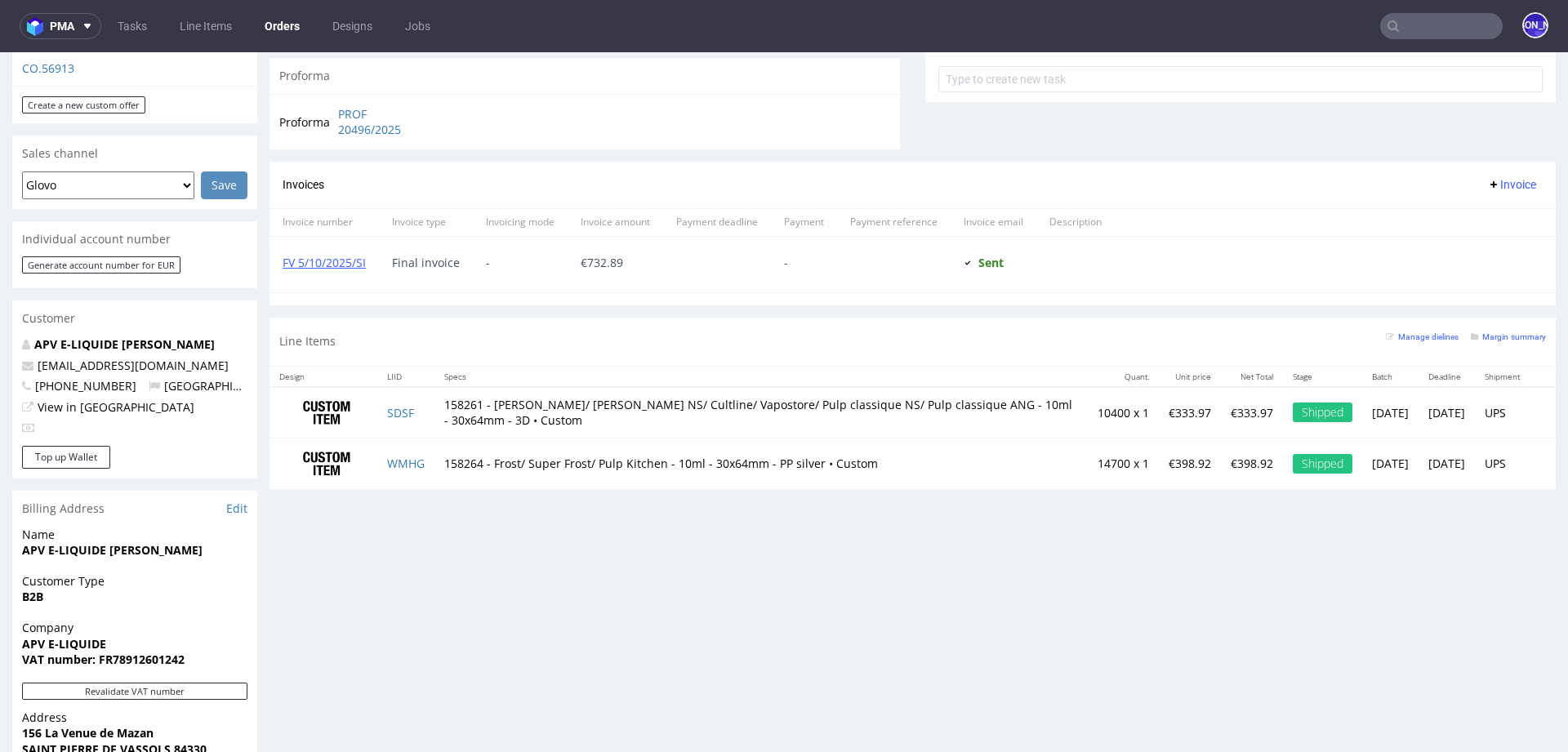
scroll to position [631, 0]
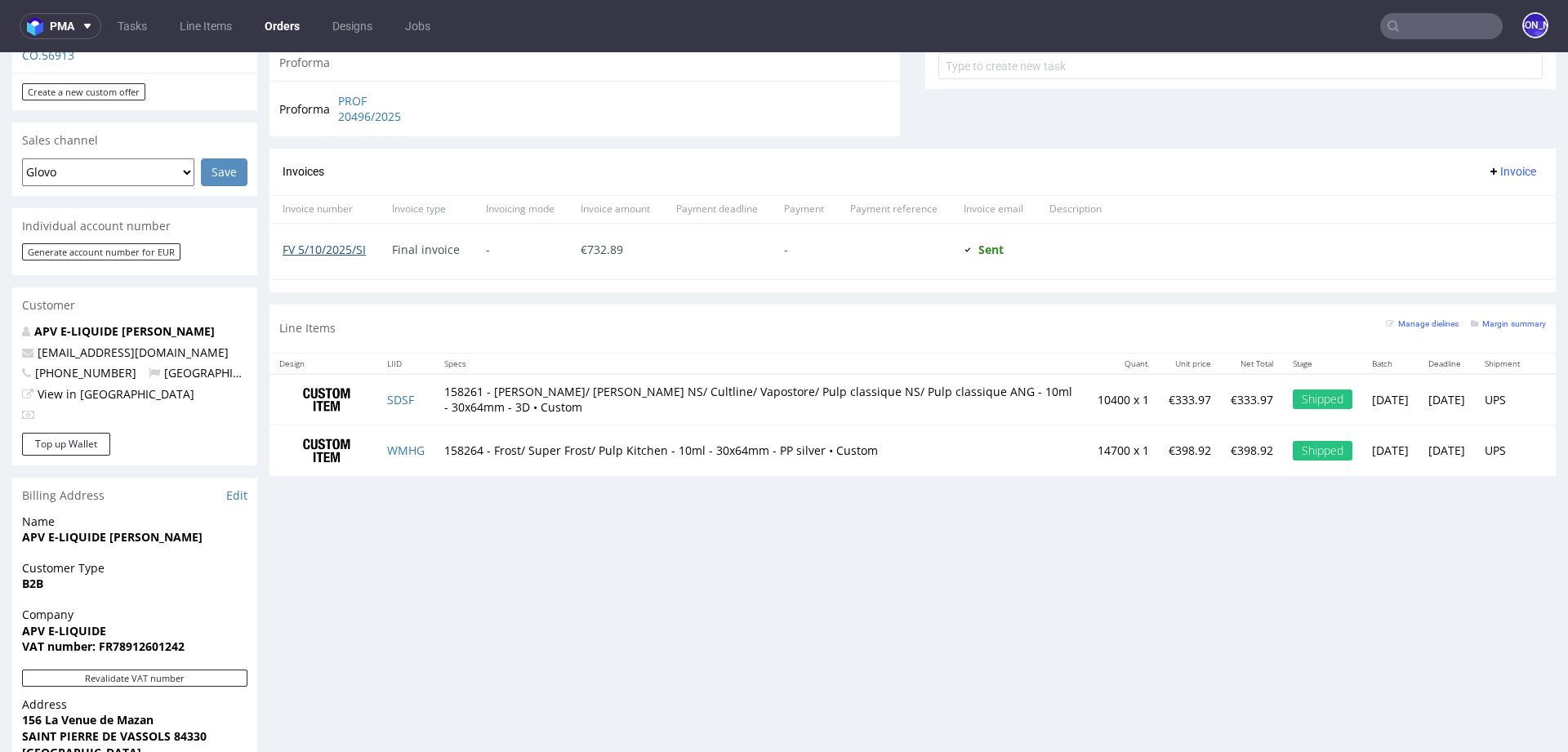
click at [324, 247] on link "FV 5/10/2025/SI" at bounding box center [324, 250] width 84 height 15
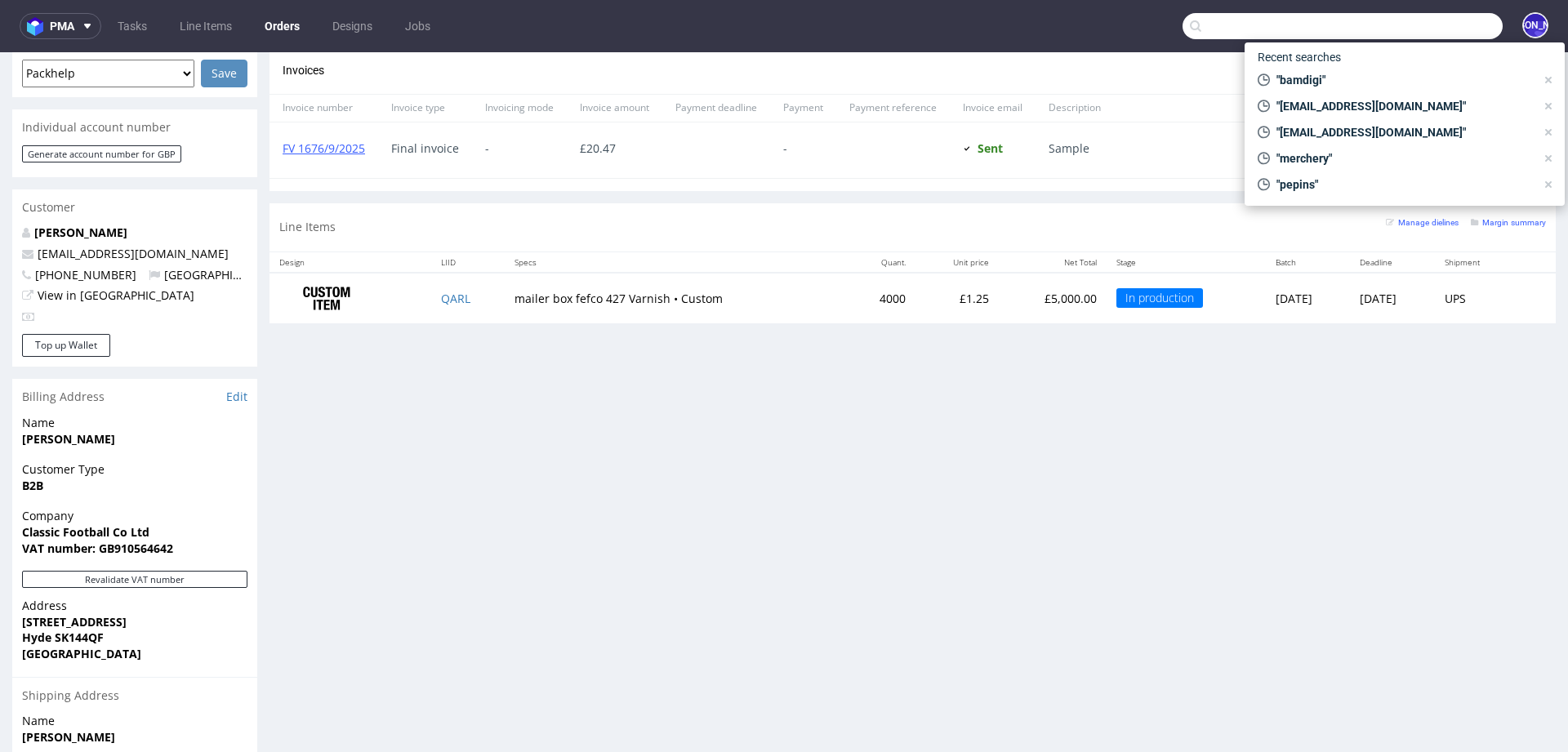
scroll to position [224, 0]
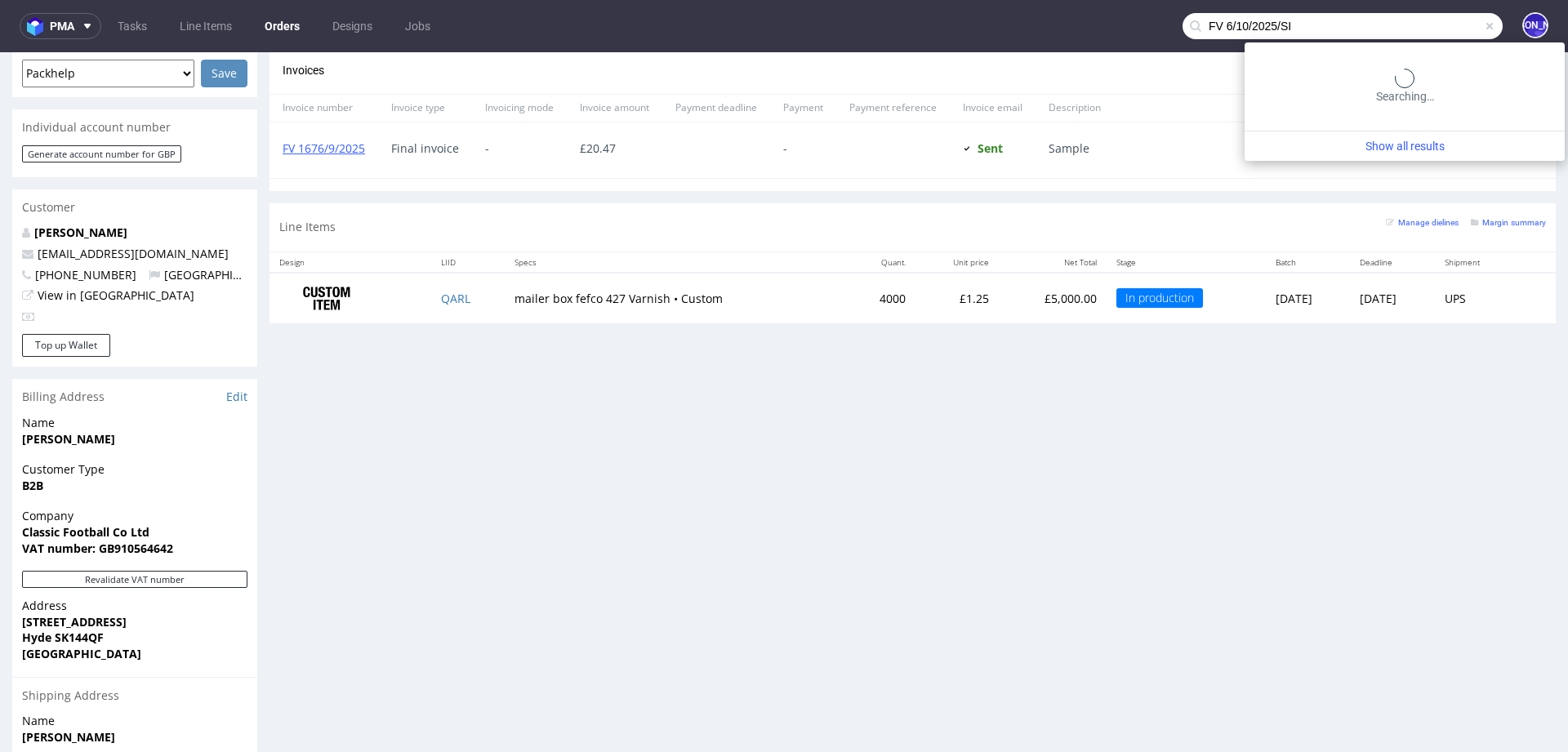
type input "FV 6/10/2025/SI"
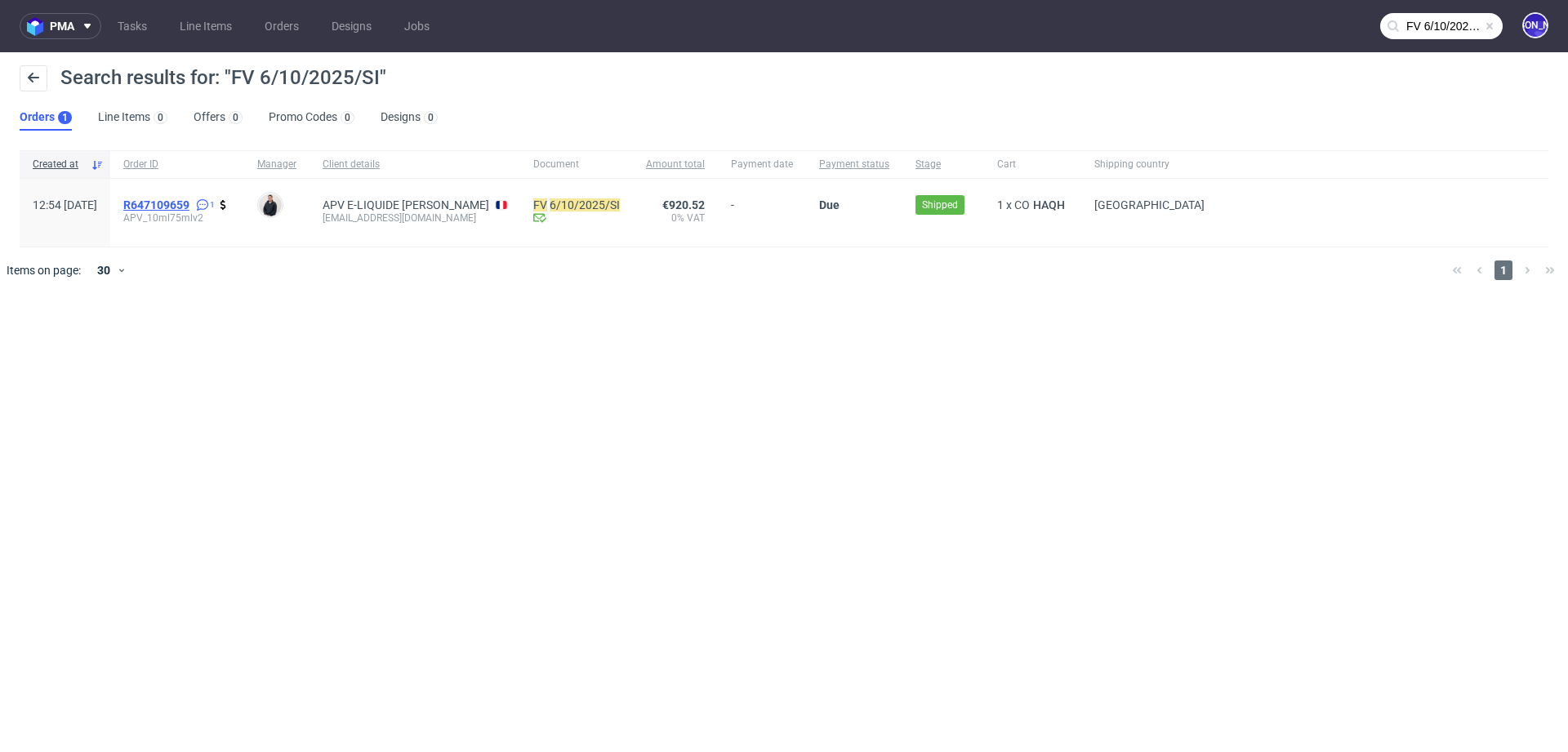
click at [190, 207] on span "R647109659" at bounding box center [156, 204] width 66 height 13
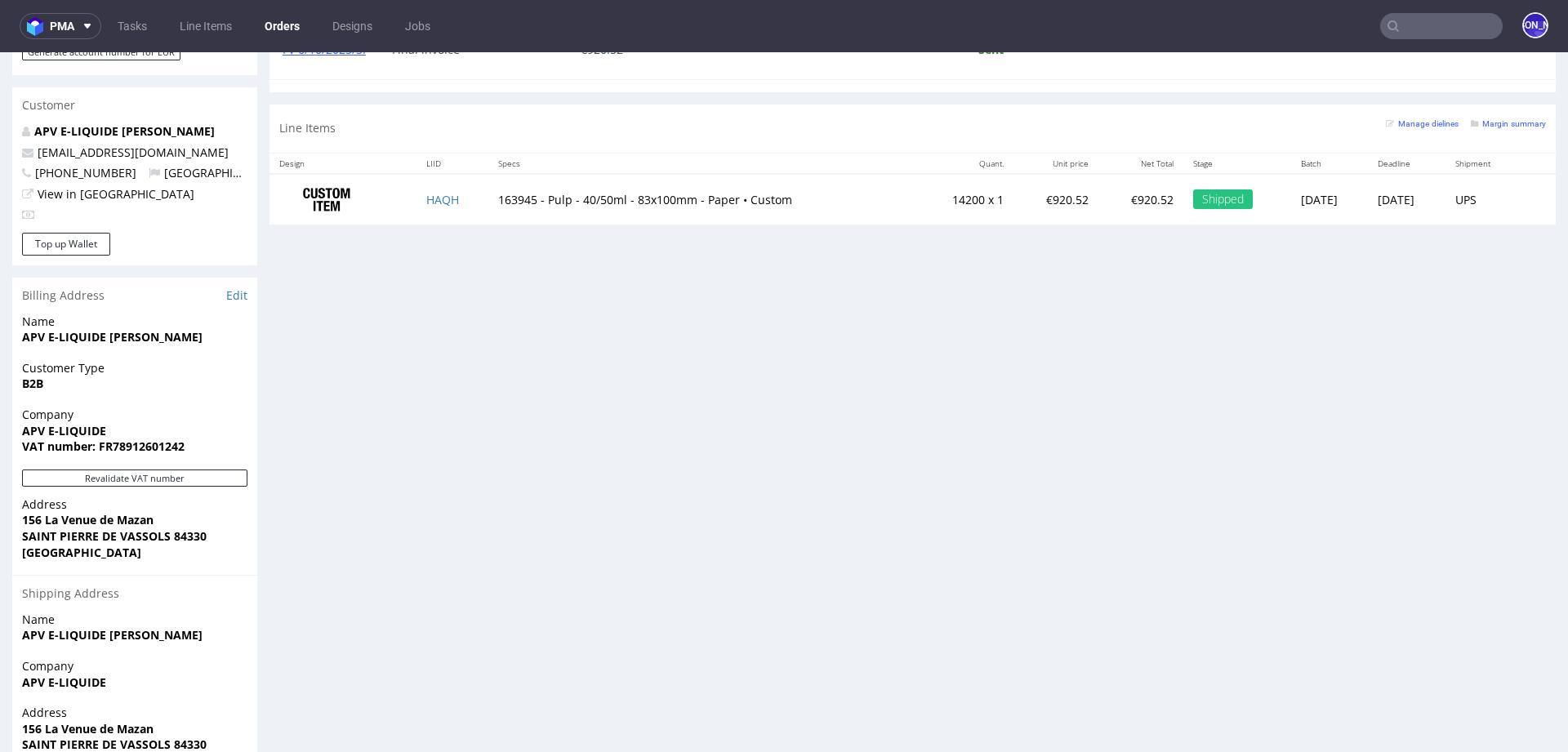
scroll to position [812, 0]
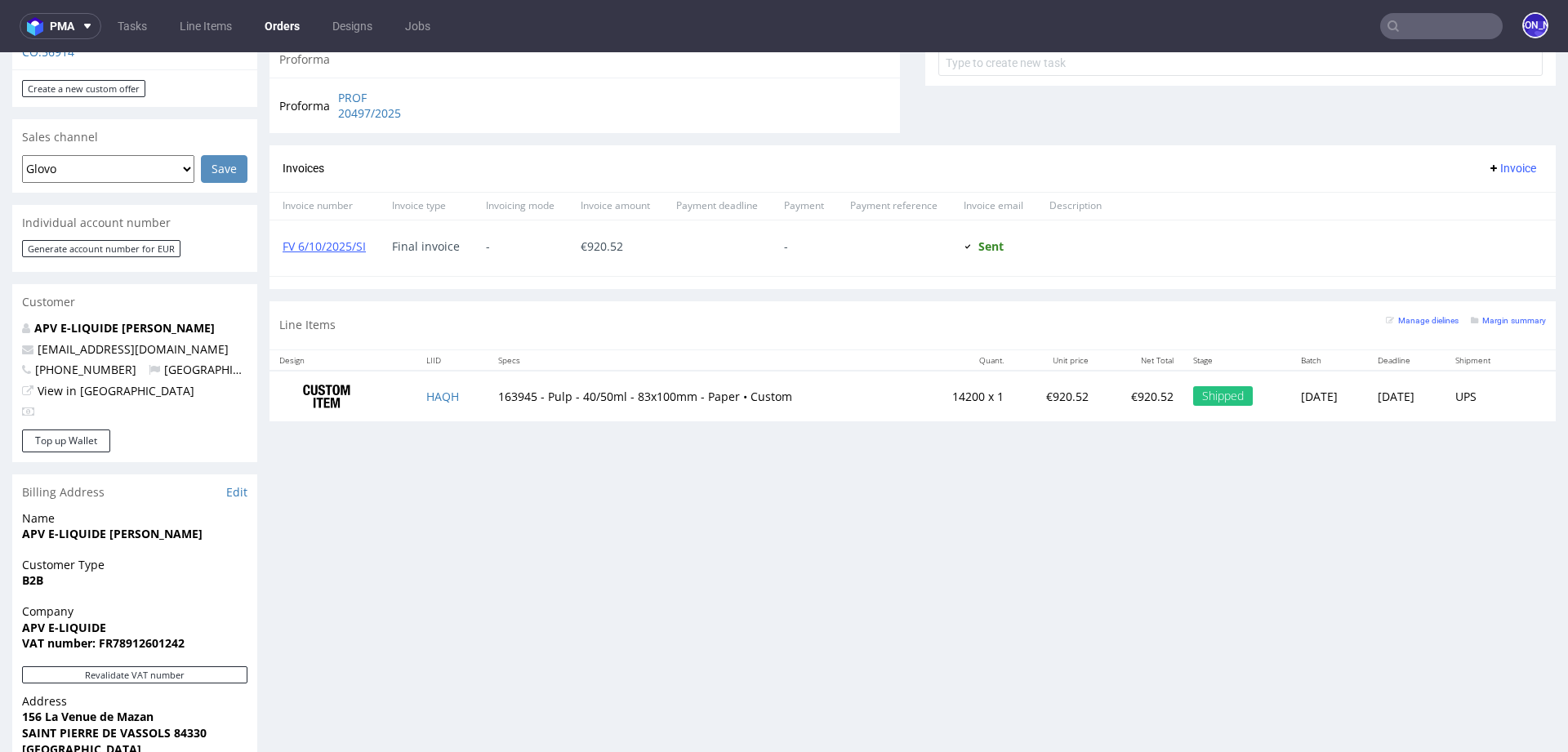
scroll to position [765, 0]
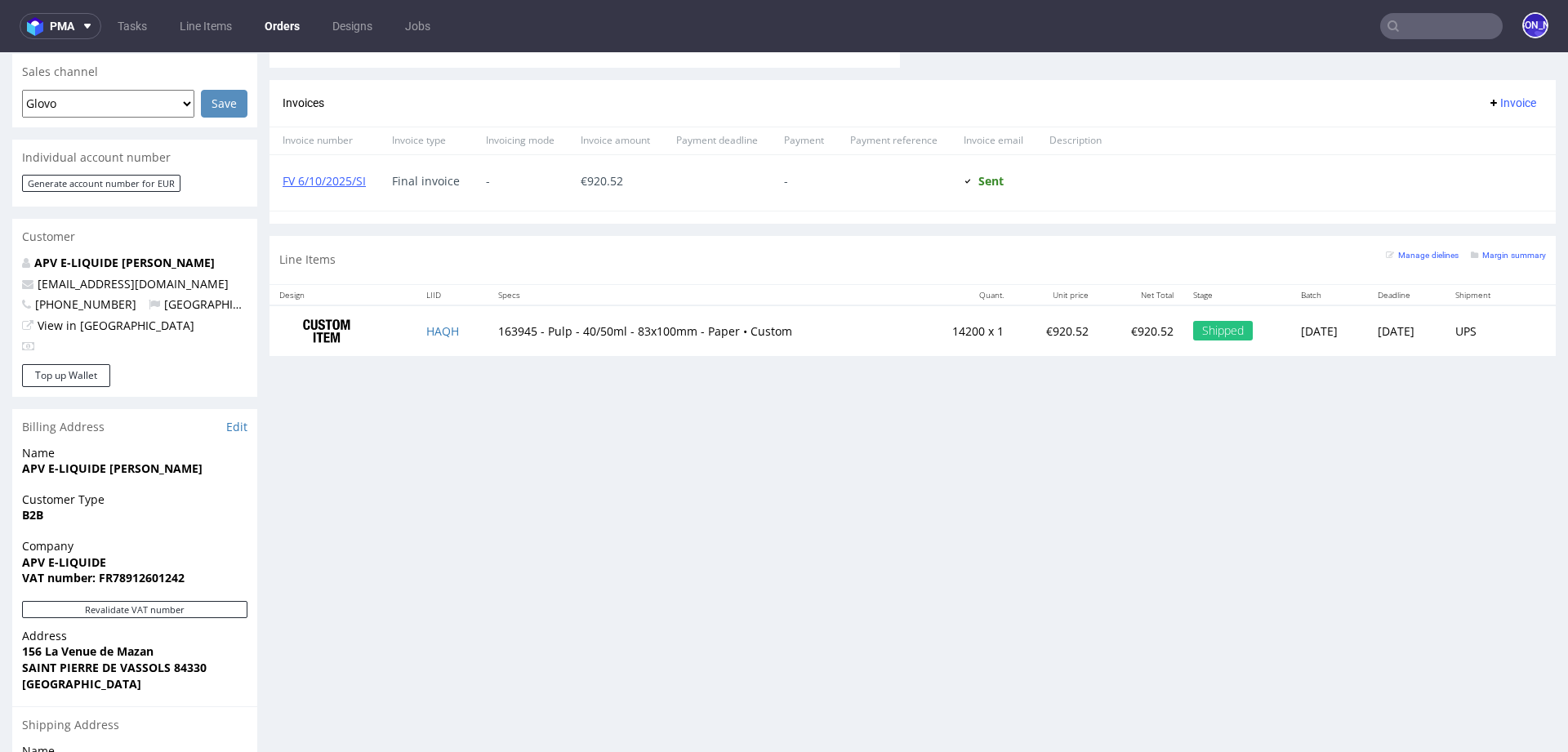
scroll to position [696, 0]
click at [295, 180] on link "FV 6/10/2025/SI" at bounding box center [324, 184] width 84 height 15
